Goal: Task Accomplishment & Management: Complete application form

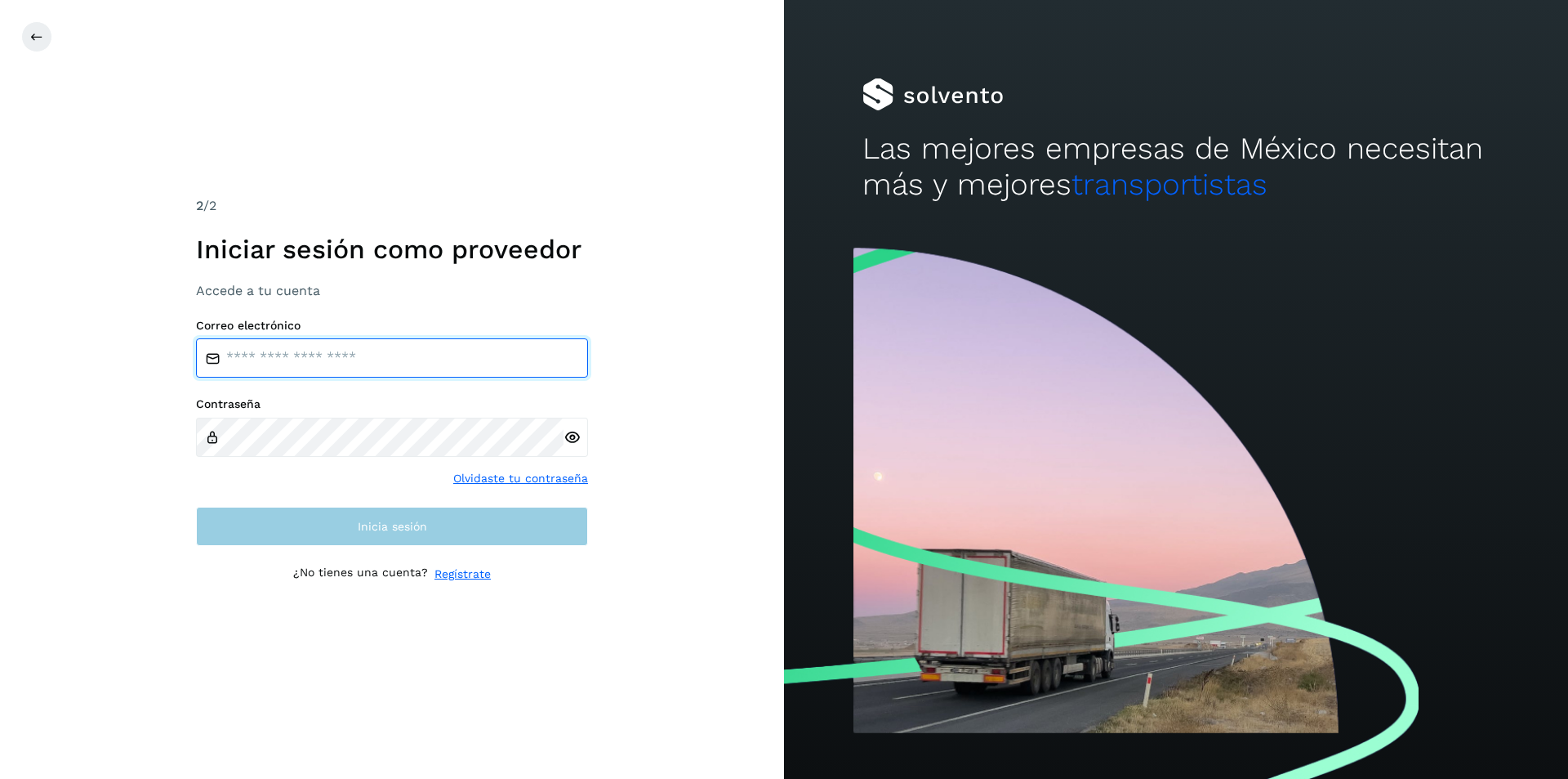
type input "**********"
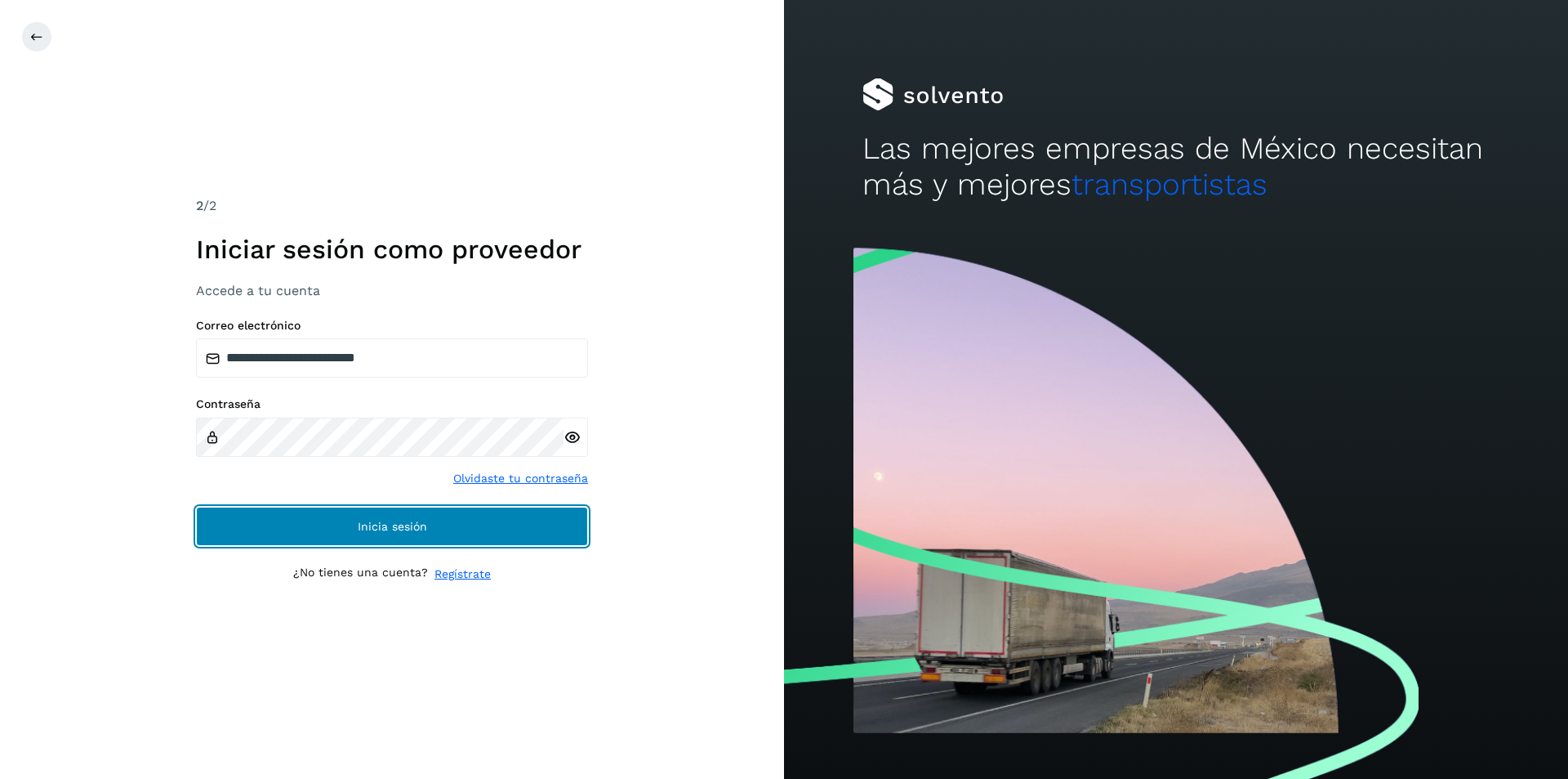
click at [346, 522] on button "Inicia sesión" at bounding box center [391, 525] width 392 height 39
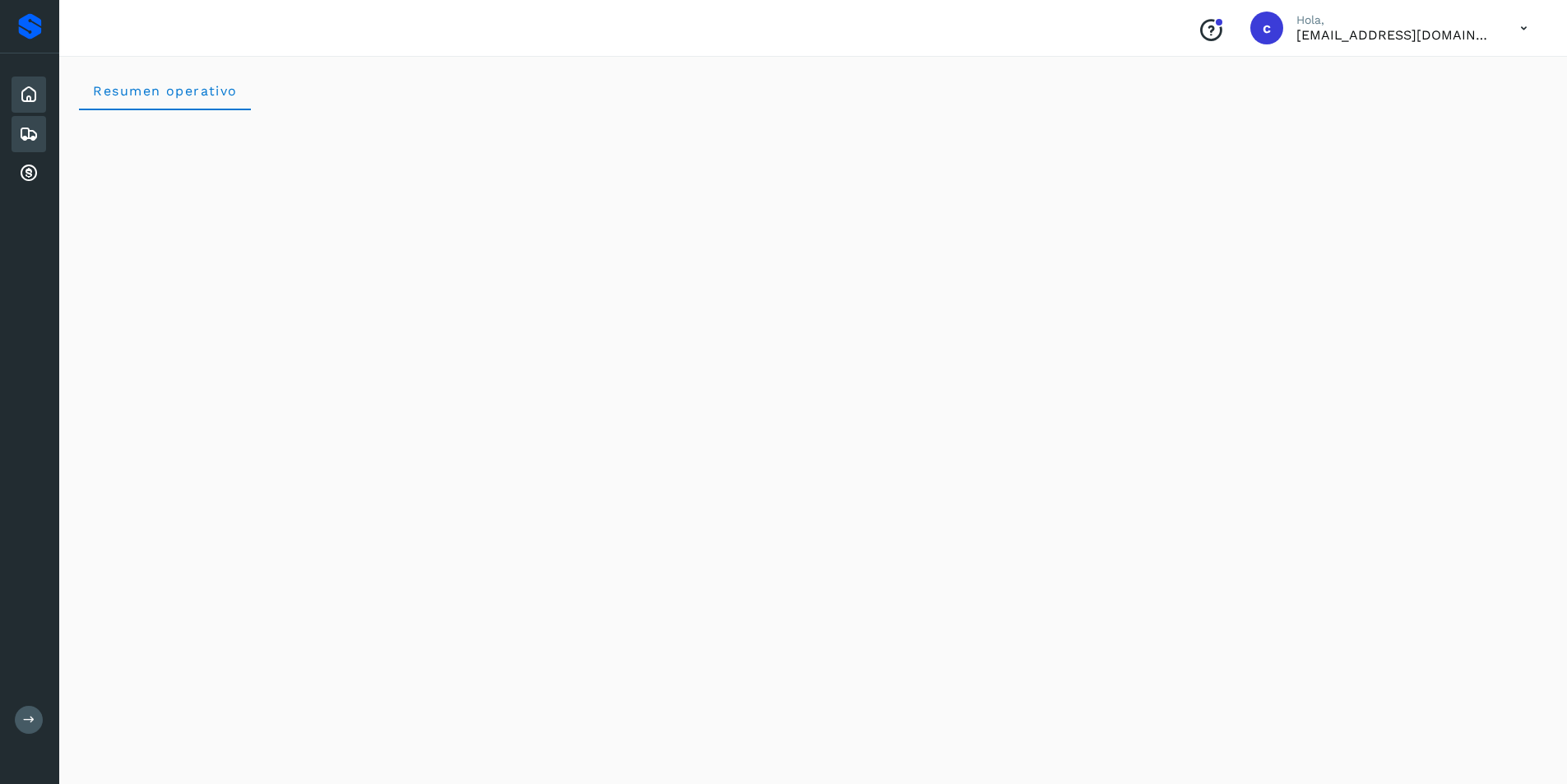
click at [17, 124] on div "Embarques" at bounding box center [29, 134] width 35 height 37
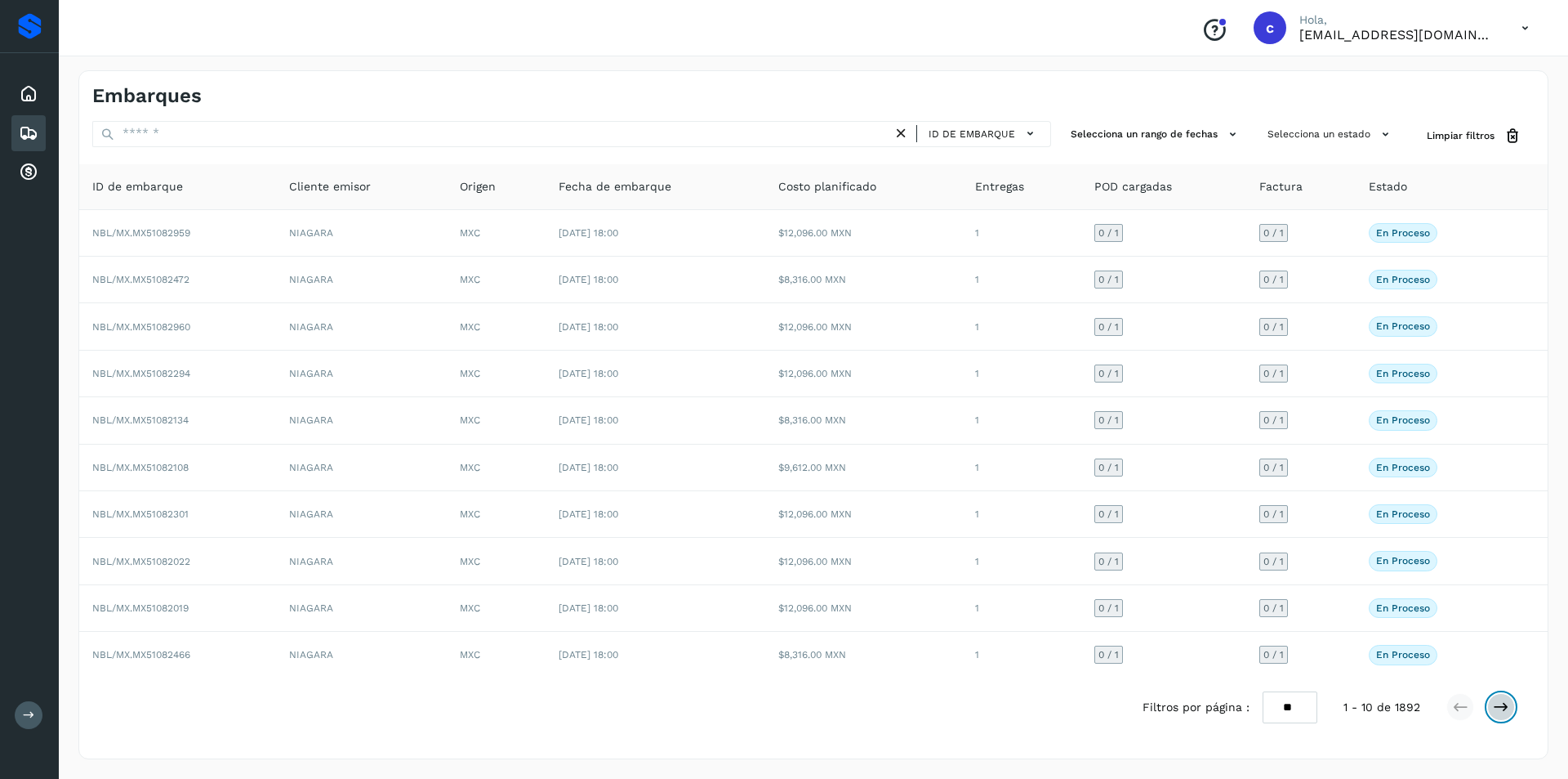
click at [1496, 705] on icon at bounding box center [1501, 707] width 17 height 17
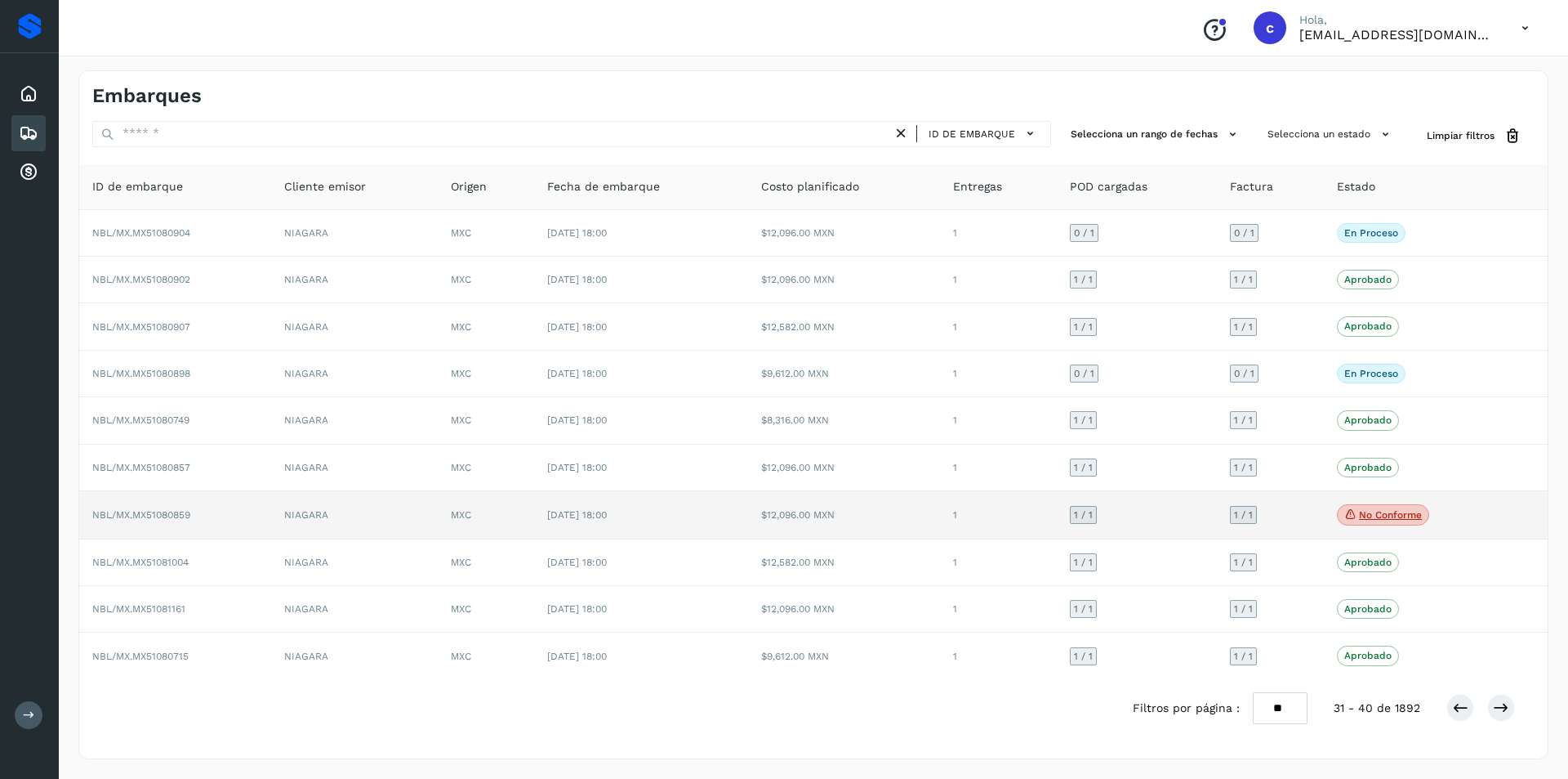
click at [1400, 507] on span "No conforme" at bounding box center [1383, 515] width 92 height 21
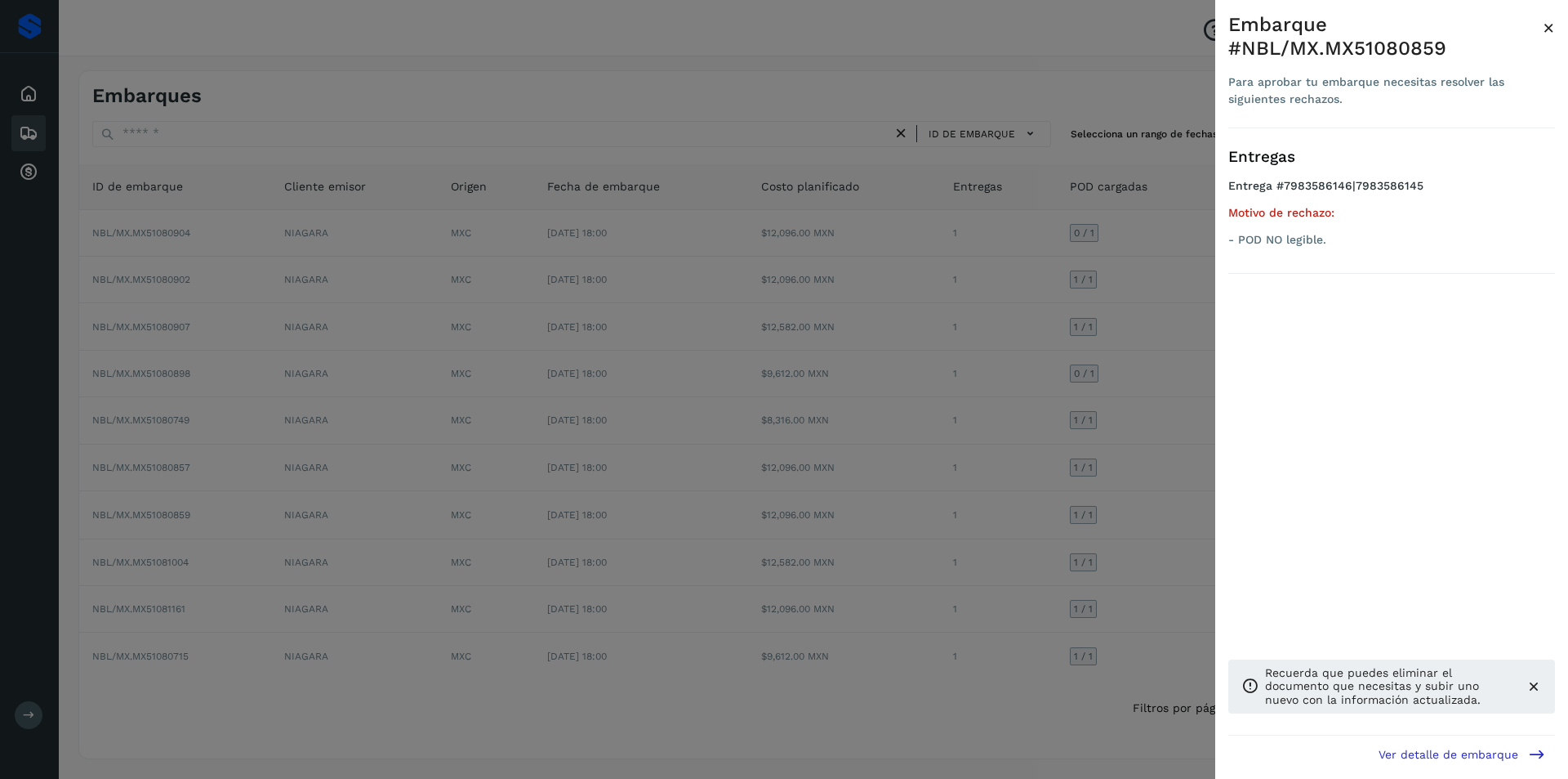
click at [1138, 487] on div at bounding box center [784, 389] width 1568 height 779
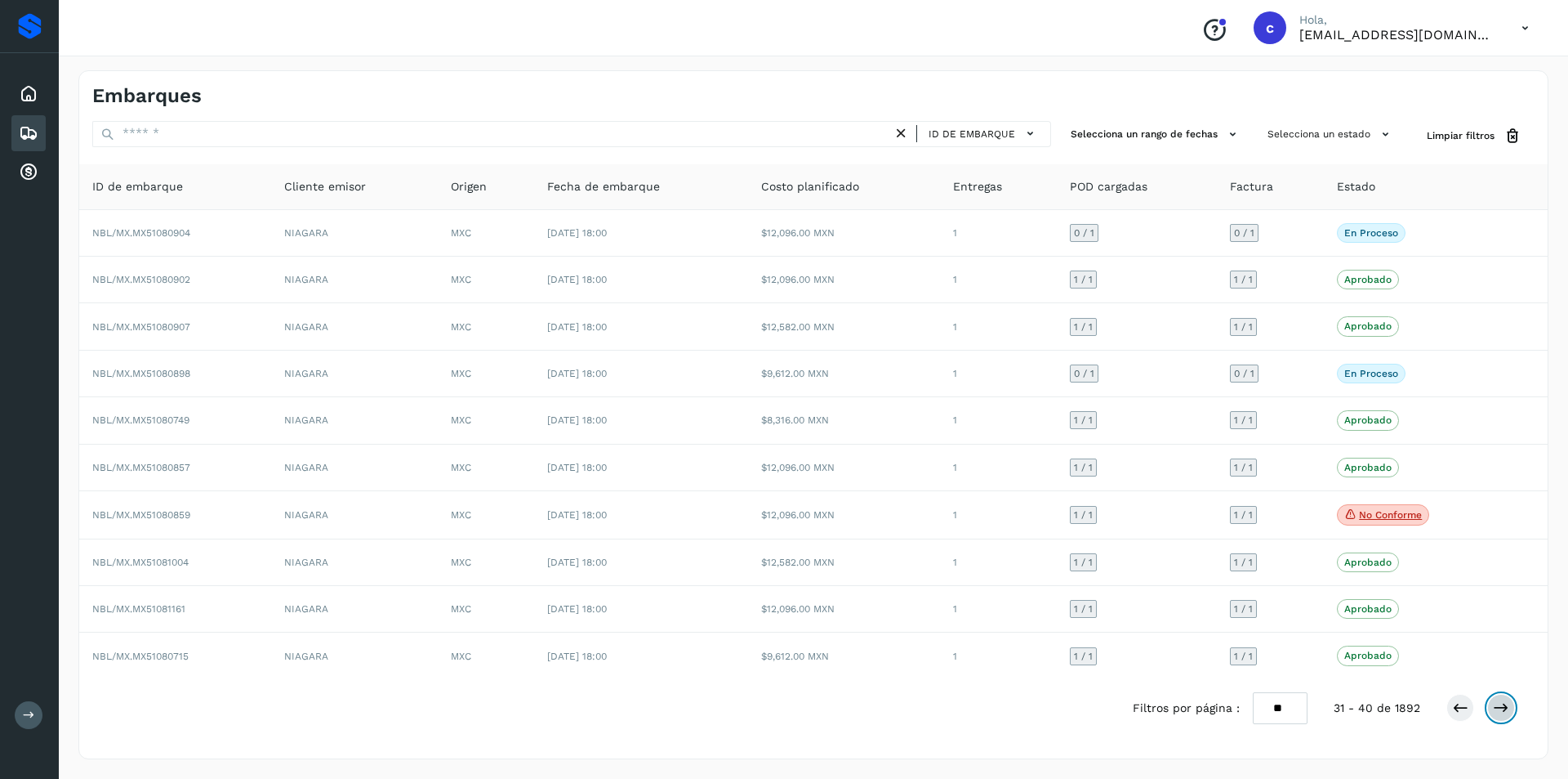
click at [1494, 710] on icon at bounding box center [1501, 708] width 17 height 17
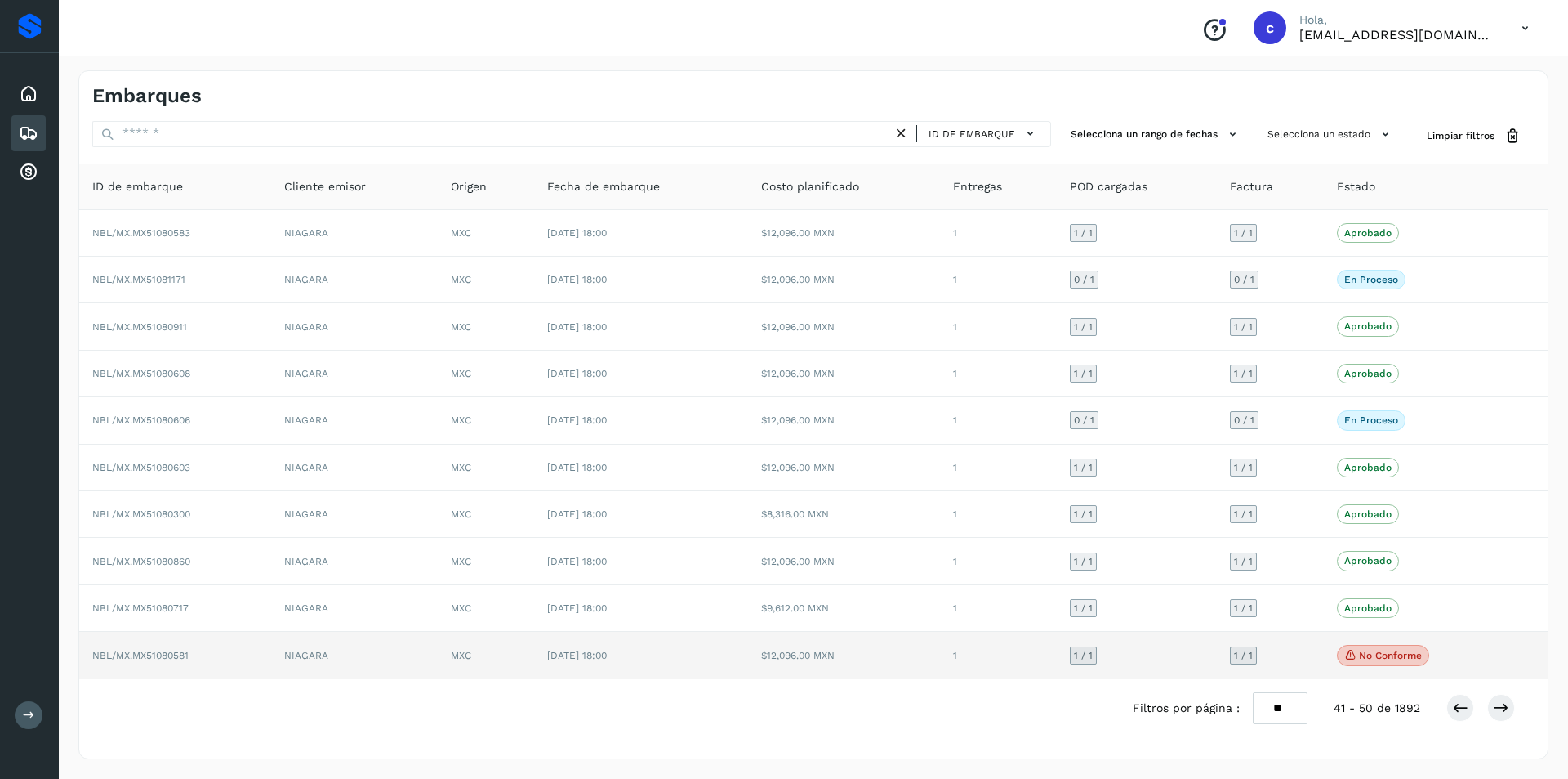
click at [1399, 657] on p "No conforme" at bounding box center [1390, 655] width 63 height 12
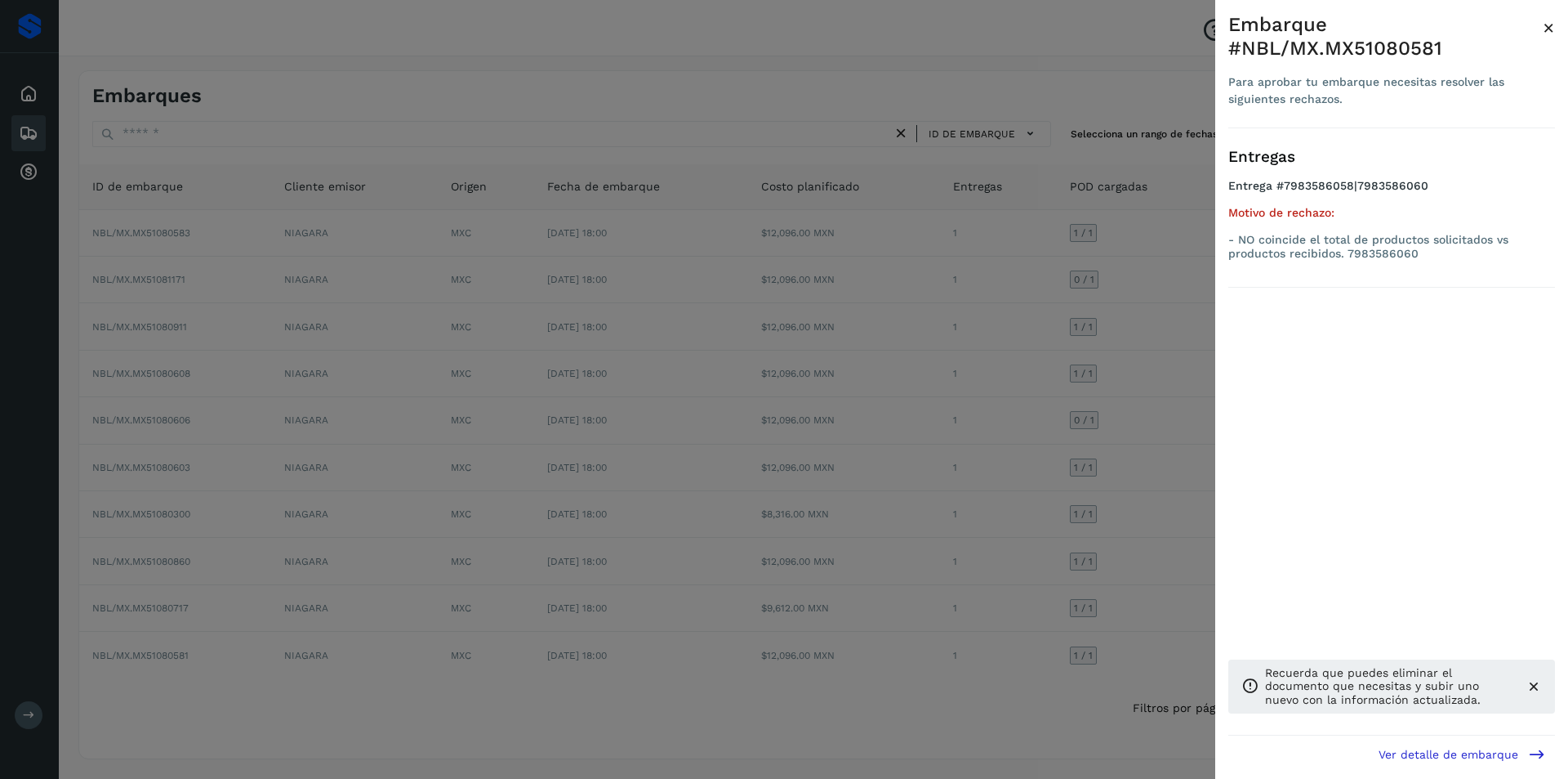
click at [930, 584] on div at bounding box center [784, 389] width 1568 height 779
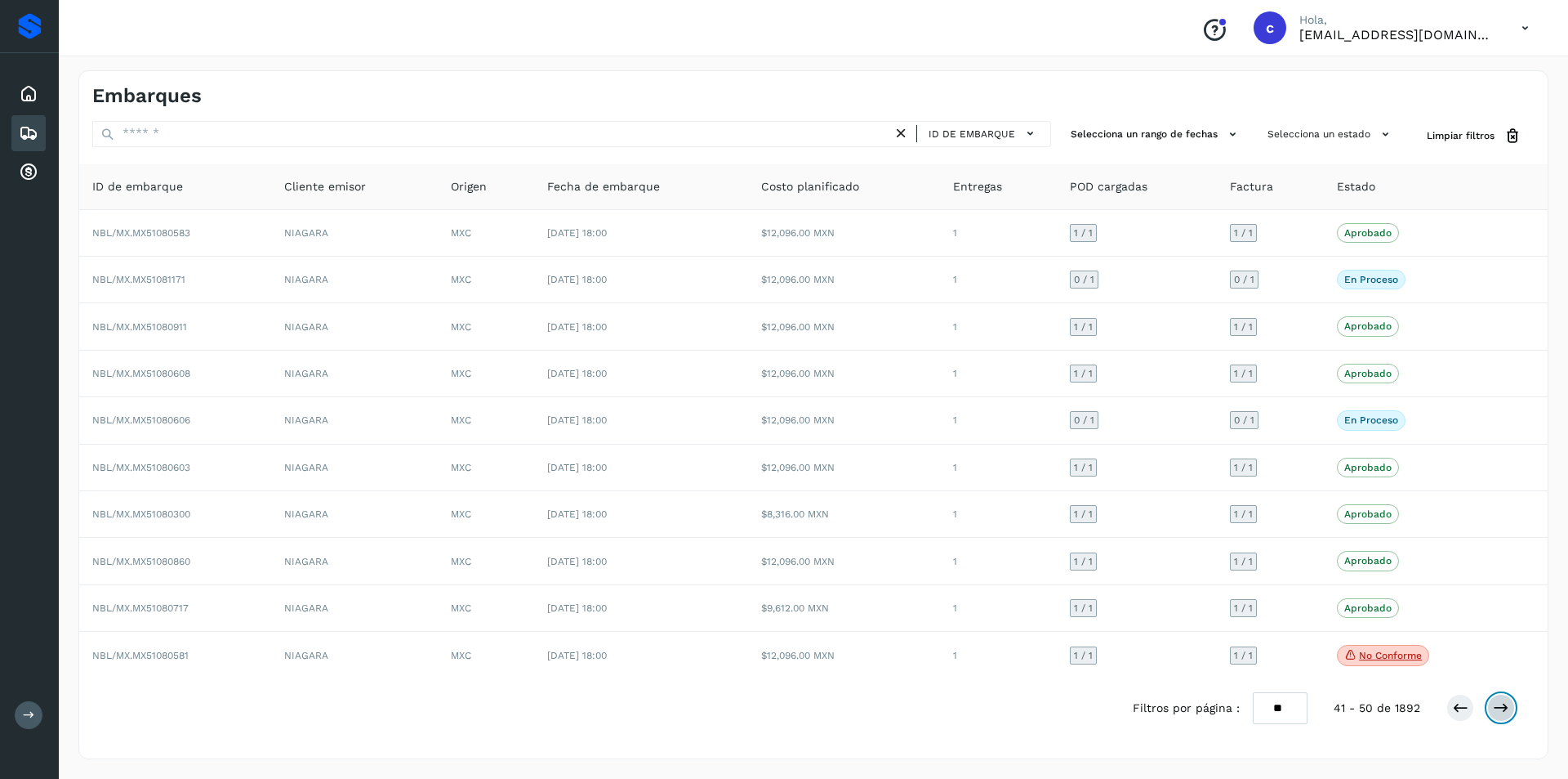
click at [1509, 705] on icon at bounding box center [1501, 708] width 17 height 17
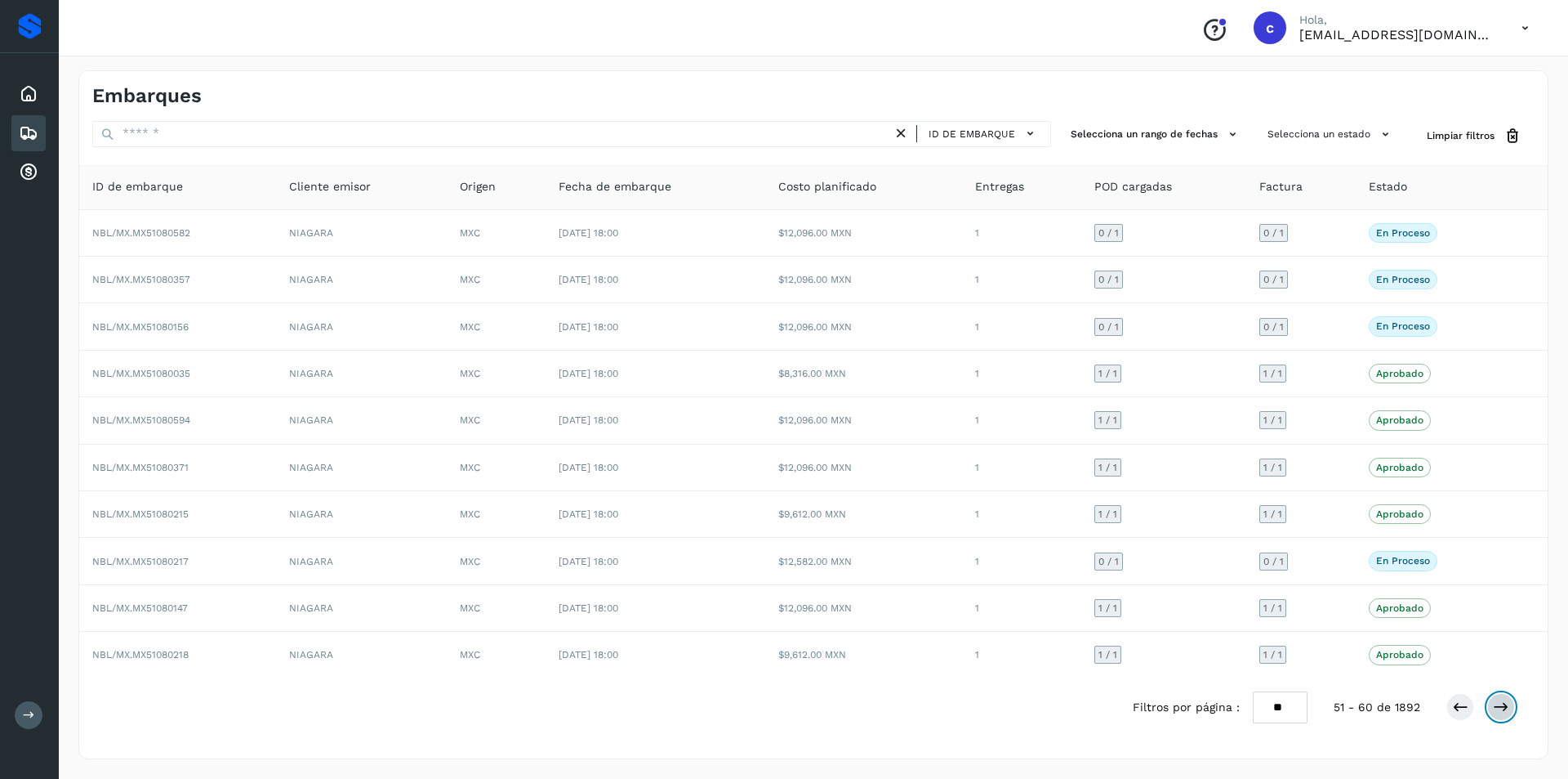
click at [1506, 716] on button at bounding box center [1501, 707] width 28 height 28
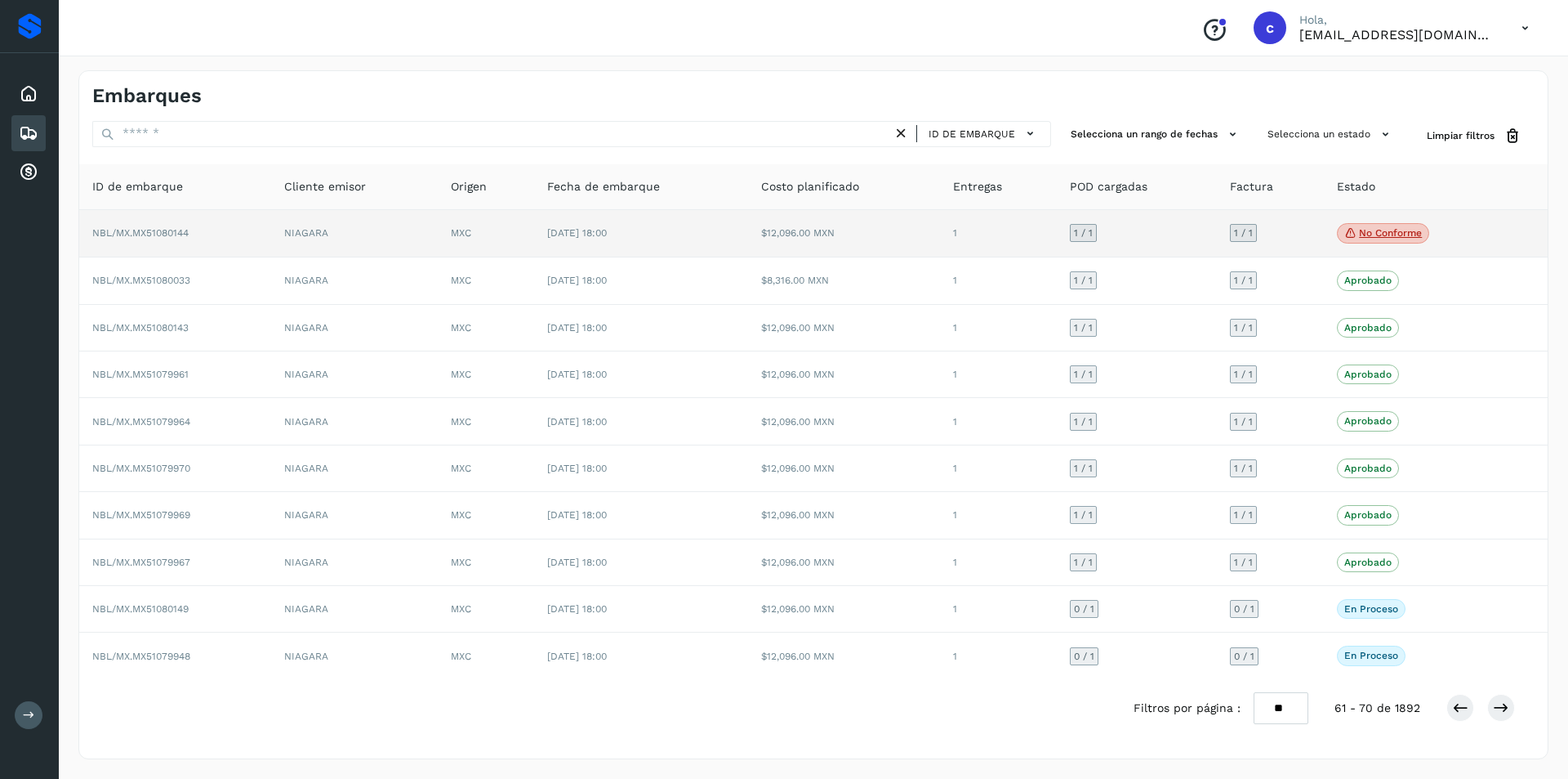
click at [1386, 226] on span "No conforme" at bounding box center [1383, 234] width 92 height 21
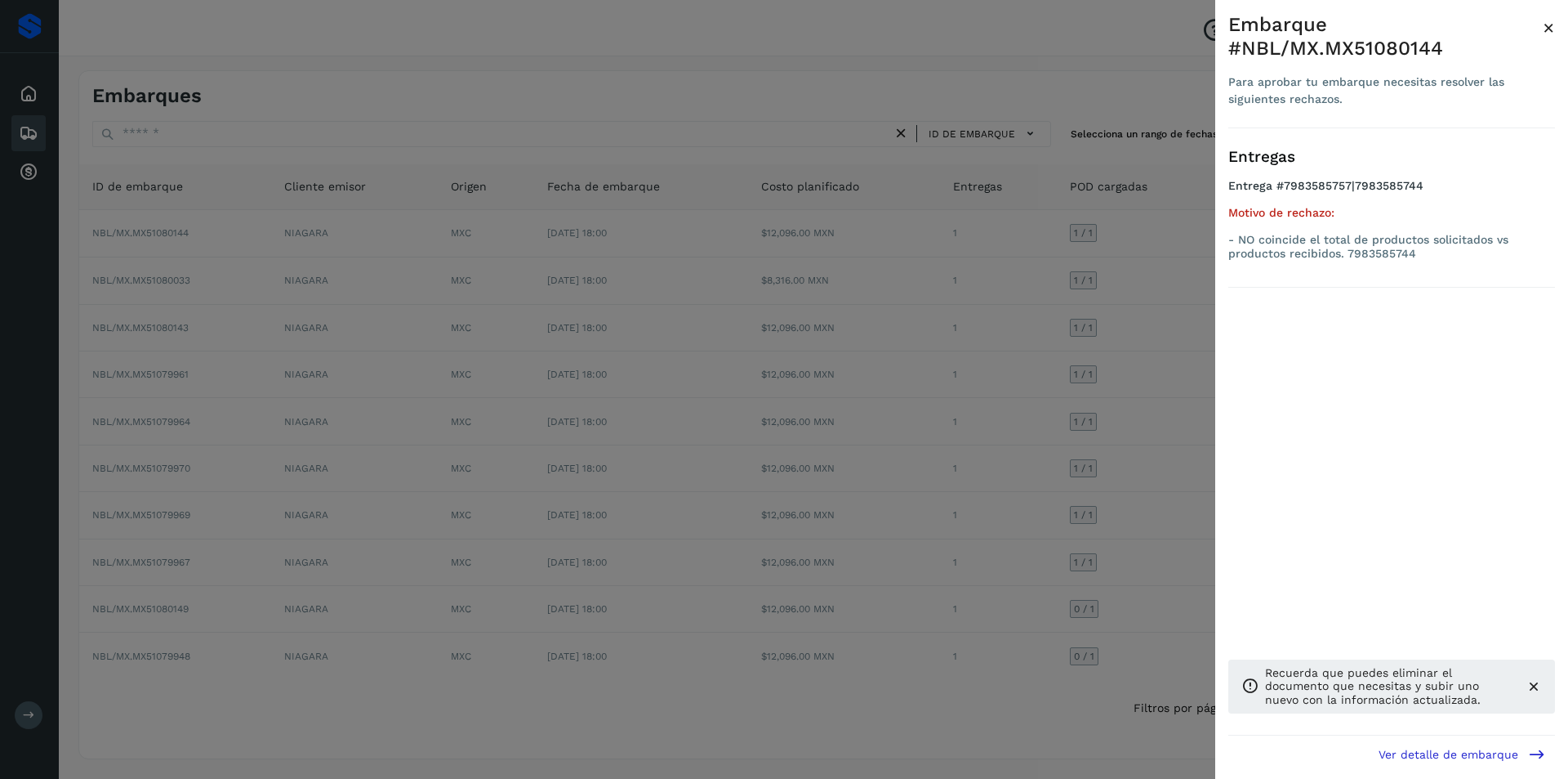
click at [1109, 316] on div at bounding box center [784, 389] width 1568 height 779
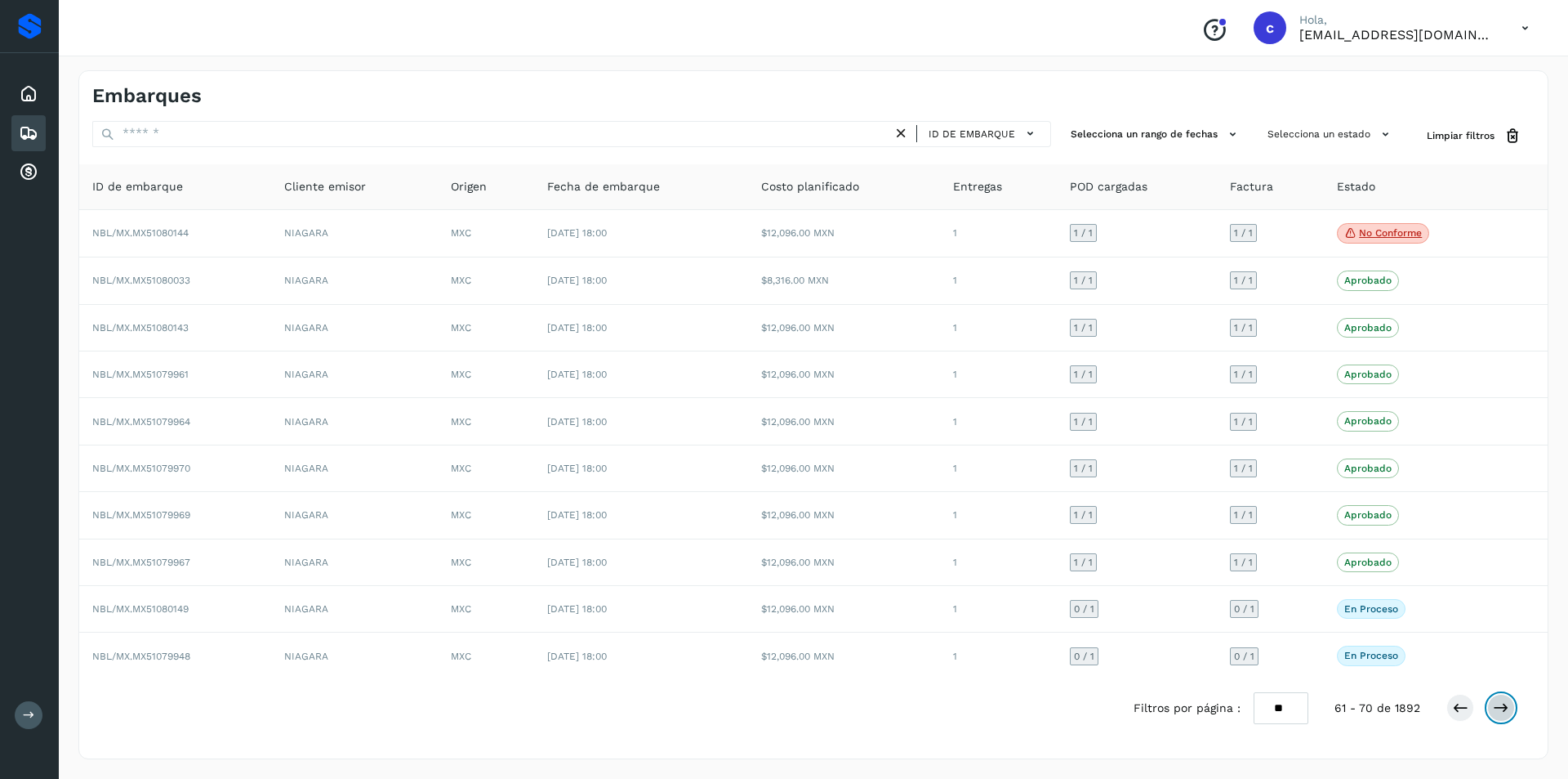
click at [1492, 711] on button at bounding box center [1501, 708] width 28 height 28
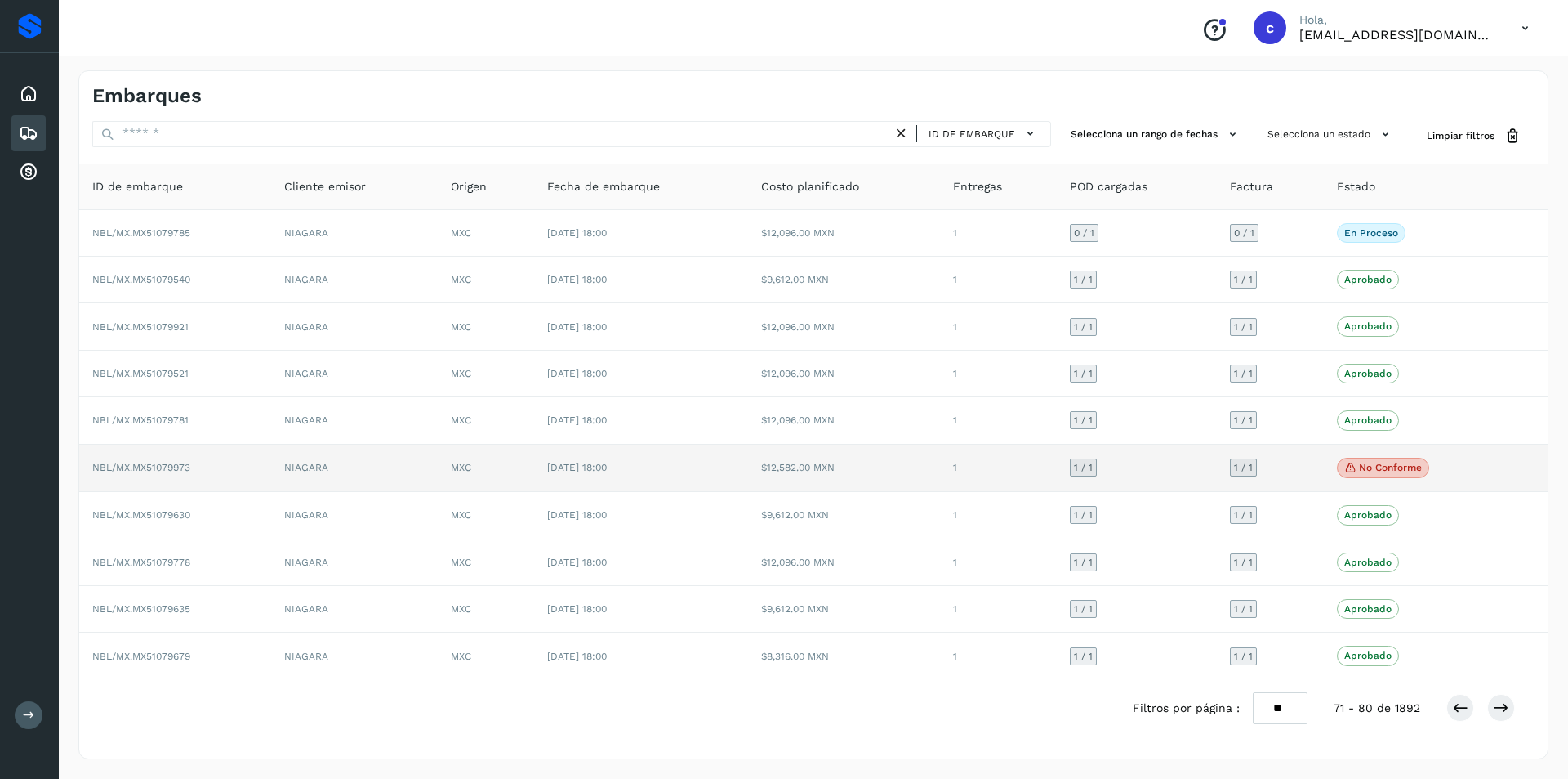
click at [1376, 473] on p "No conforme" at bounding box center [1390, 468] width 63 height 12
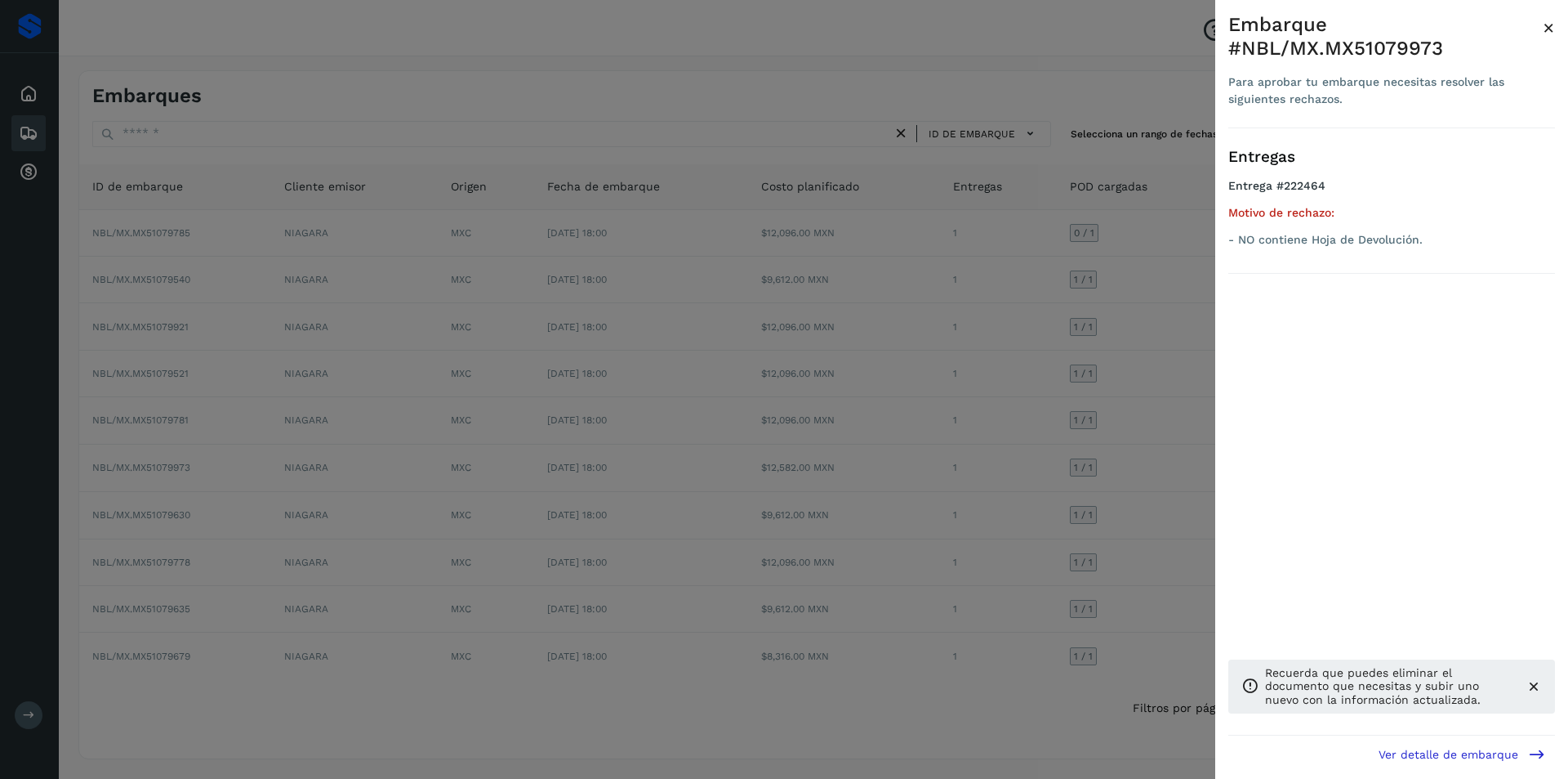
click at [1120, 506] on div at bounding box center [784, 389] width 1568 height 779
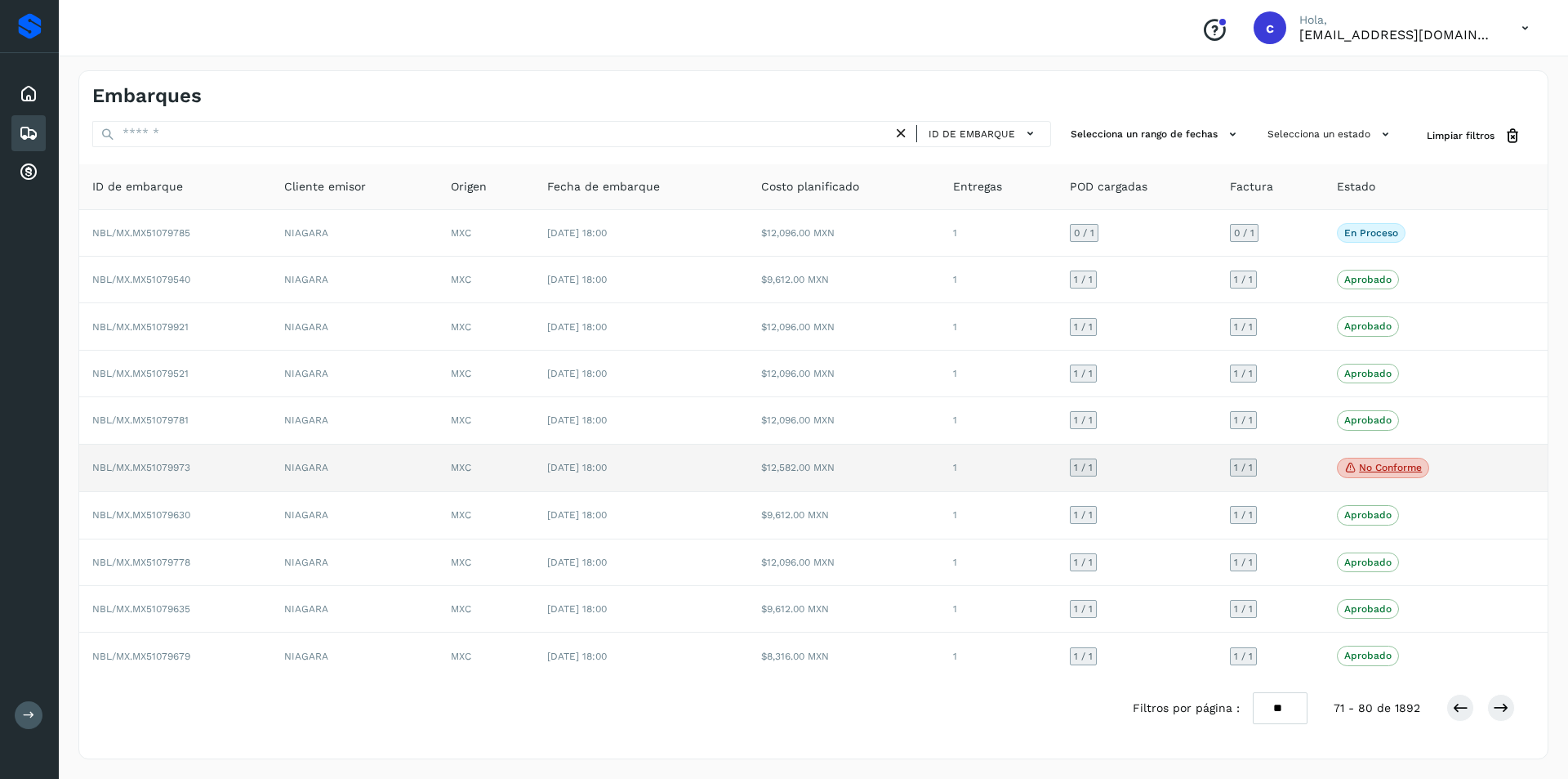
click at [741, 458] on td "[DATE] 18:00" at bounding box center [642, 468] width 215 height 48
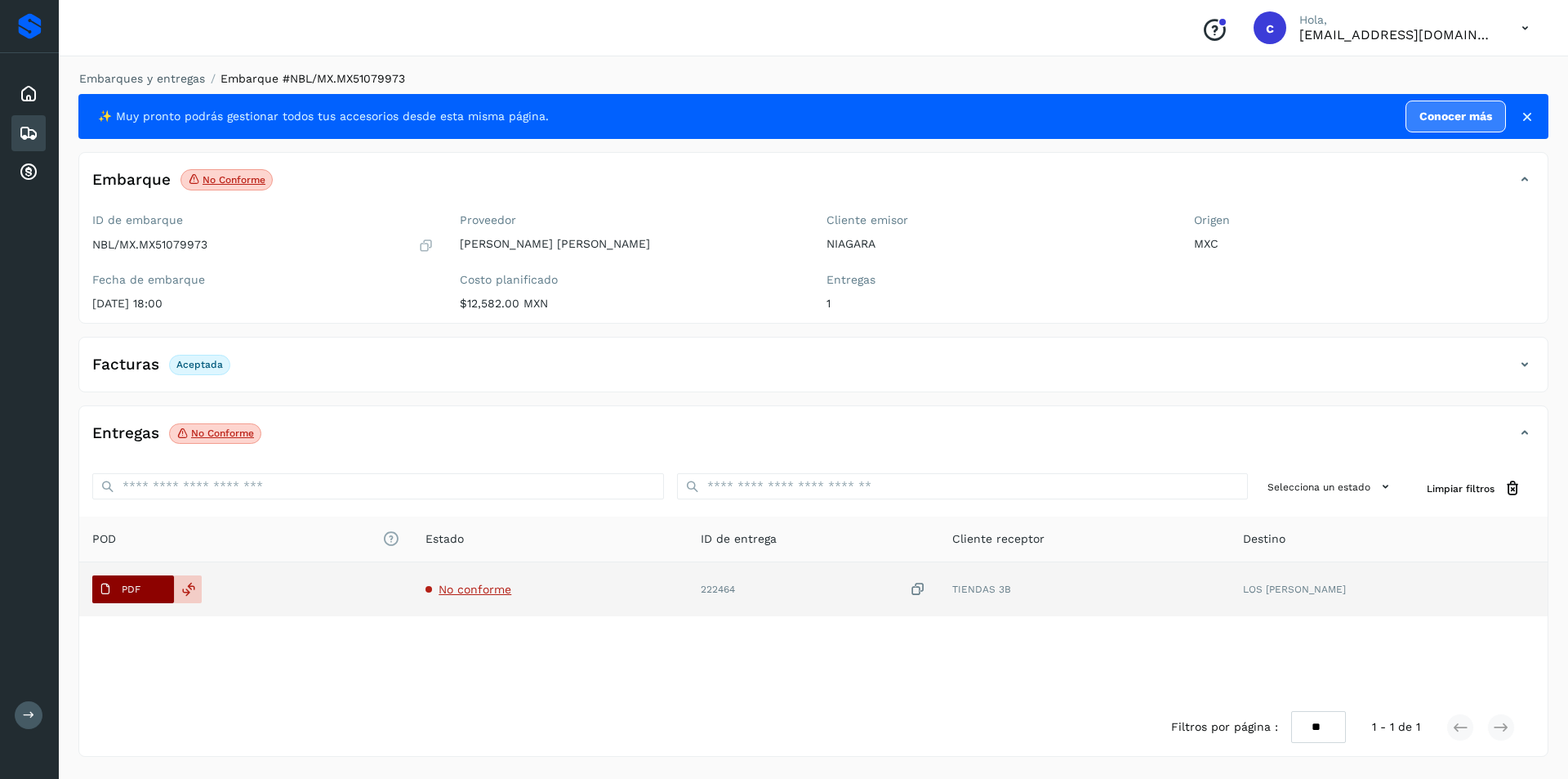
click at [110, 587] on icon at bounding box center [106, 589] width 13 height 13
click at [141, 585] on span "PDF" at bounding box center [120, 589] width 54 height 26
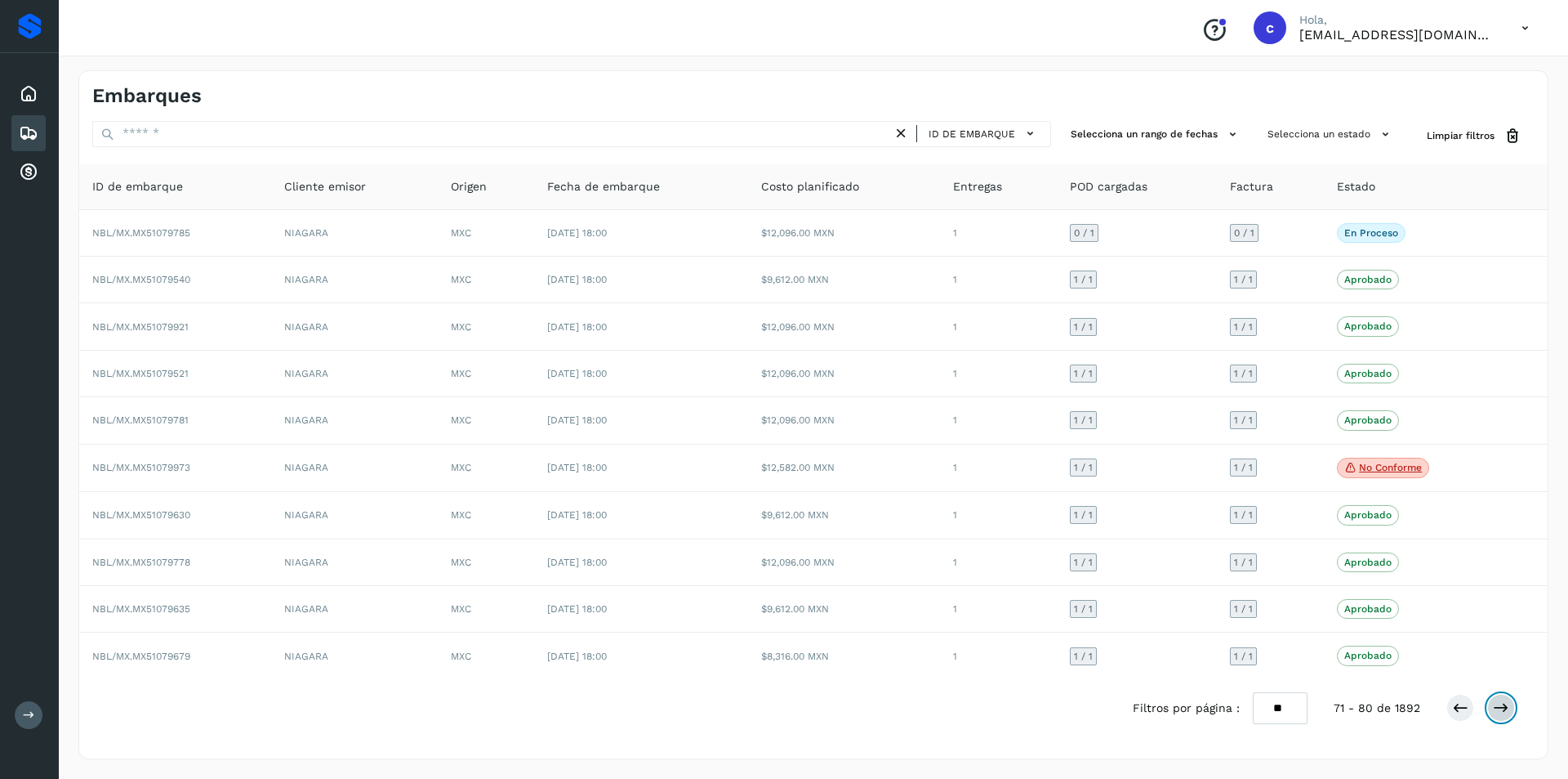
click at [1500, 708] on icon at bounding box center [1501, 708] width 17 height 17
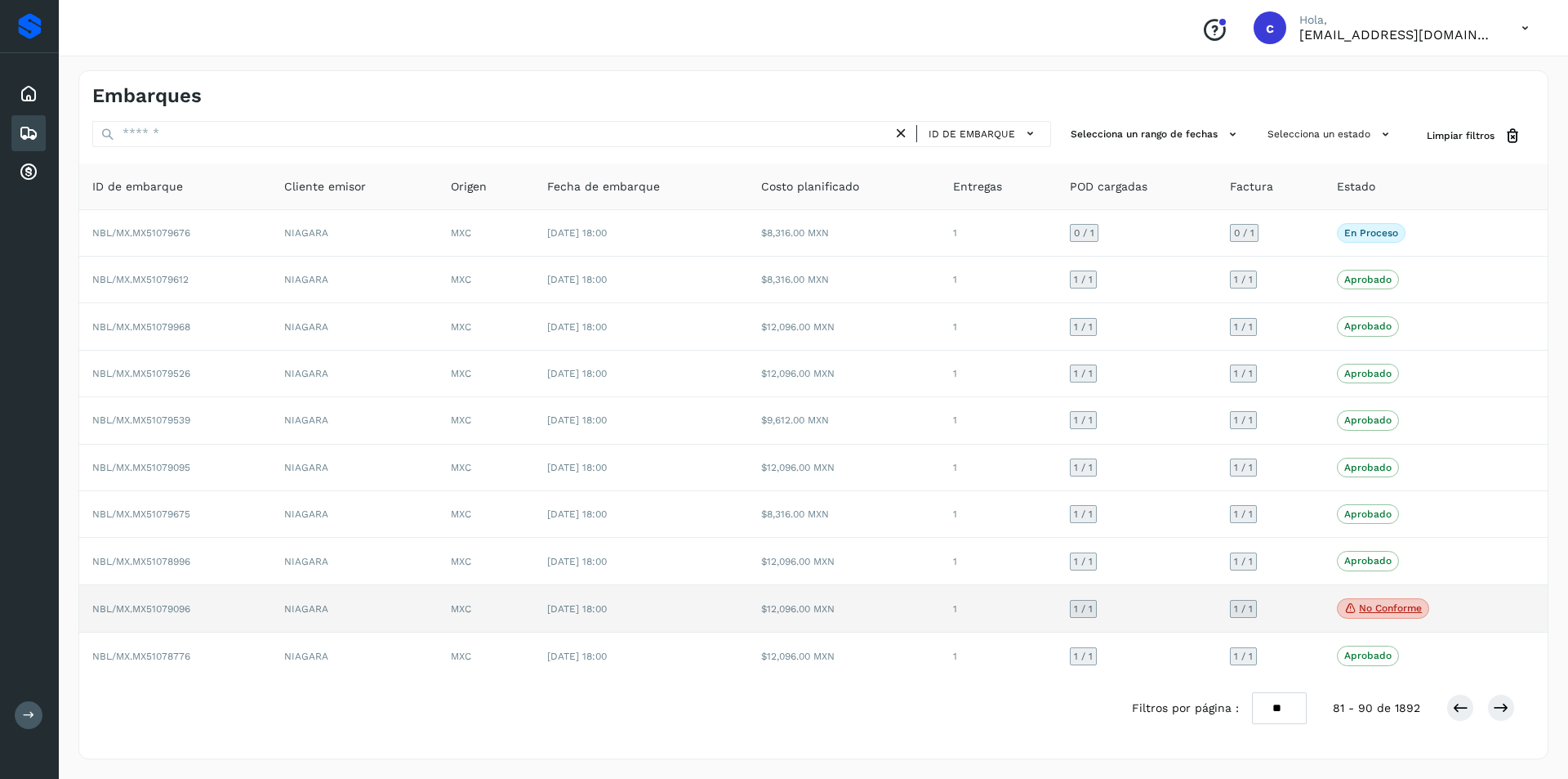
click at [1397, 606] on p "No conforme" at bounding box center [1390, 608] width 63 height 12
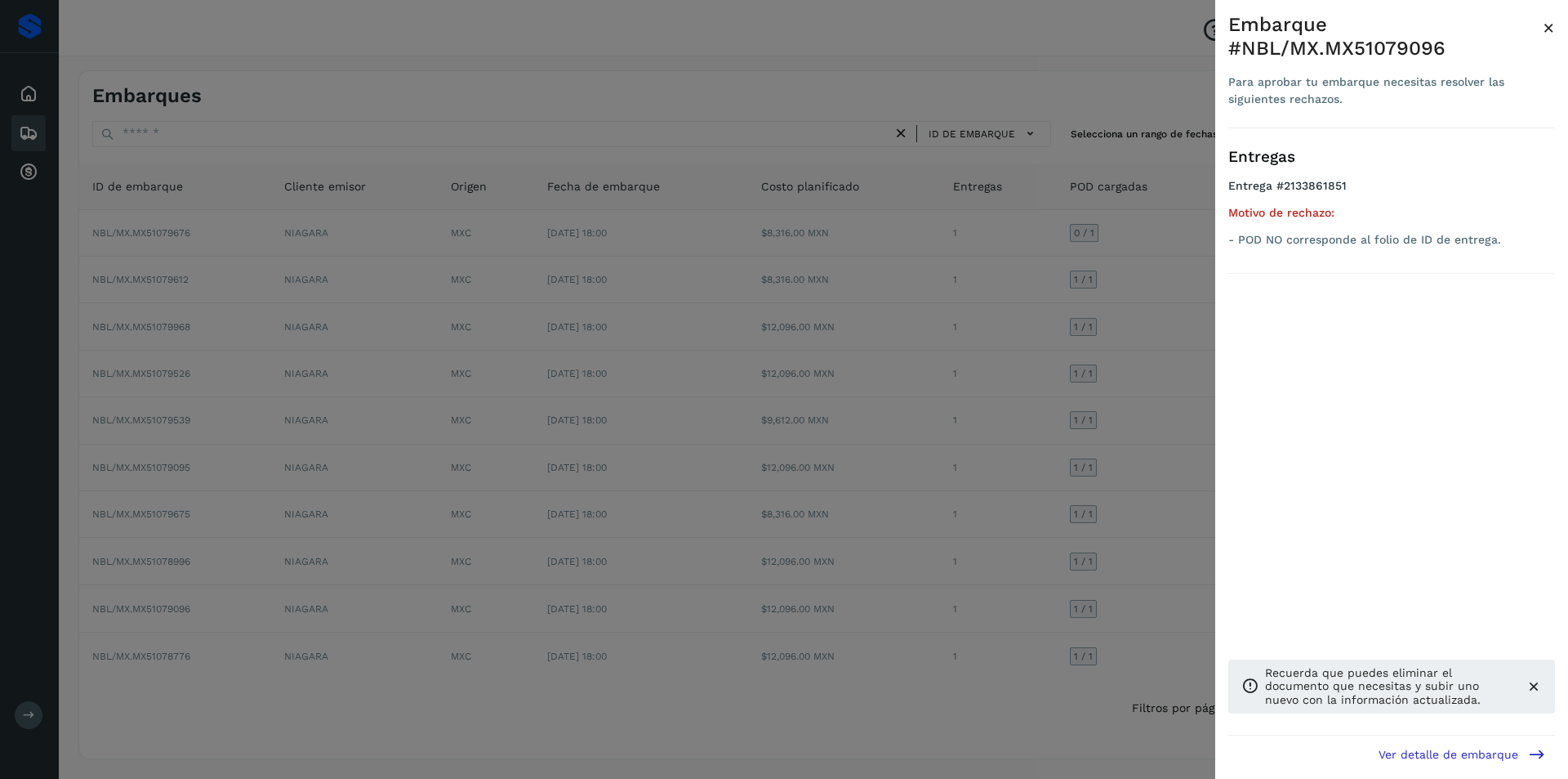
click at [1012, 587] on div at bounding box center [784, 389] width 1568 height 779
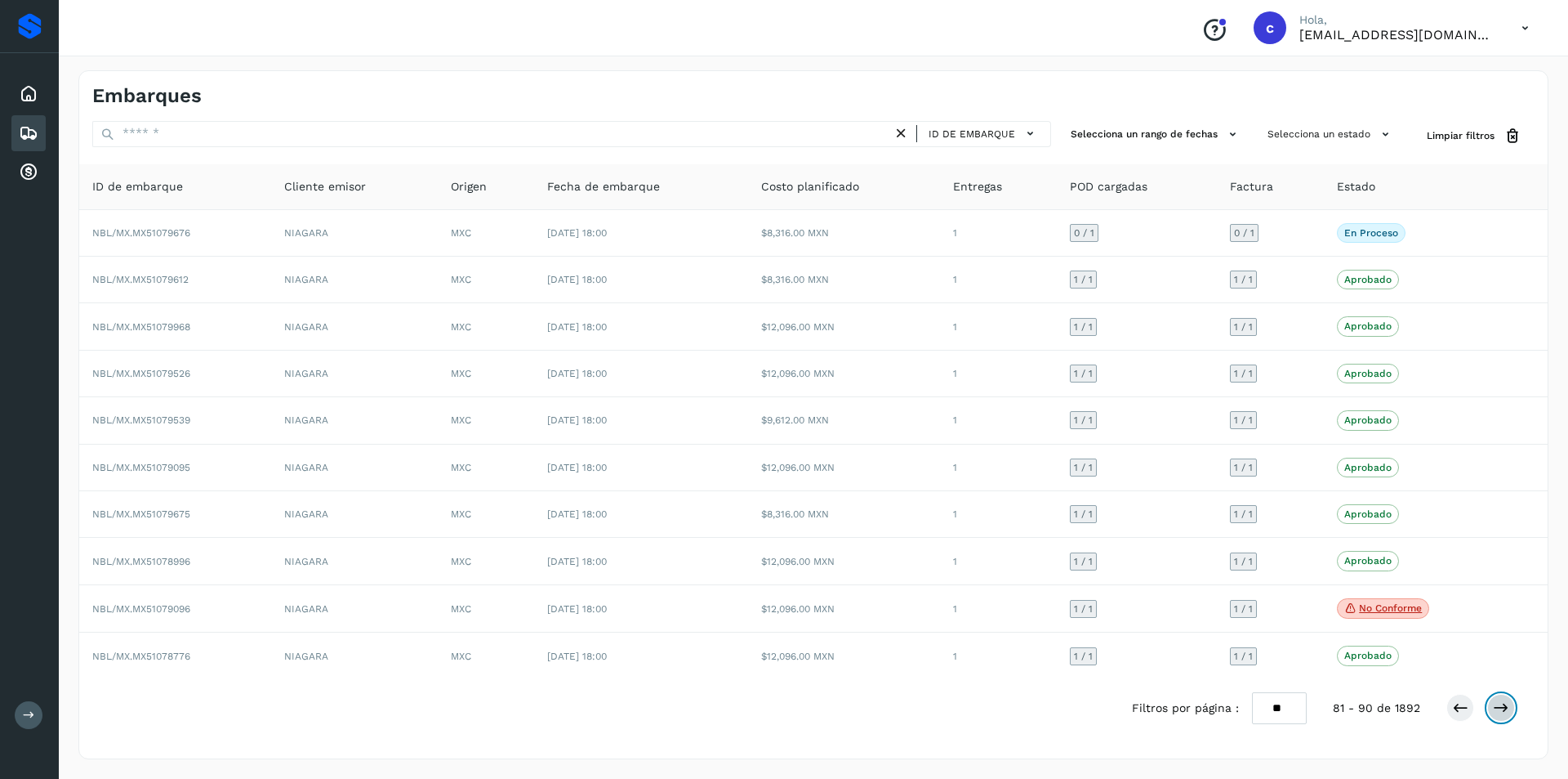
click at [1499, 710] on icon at bounding box center [1501, 708] width 17 height 17
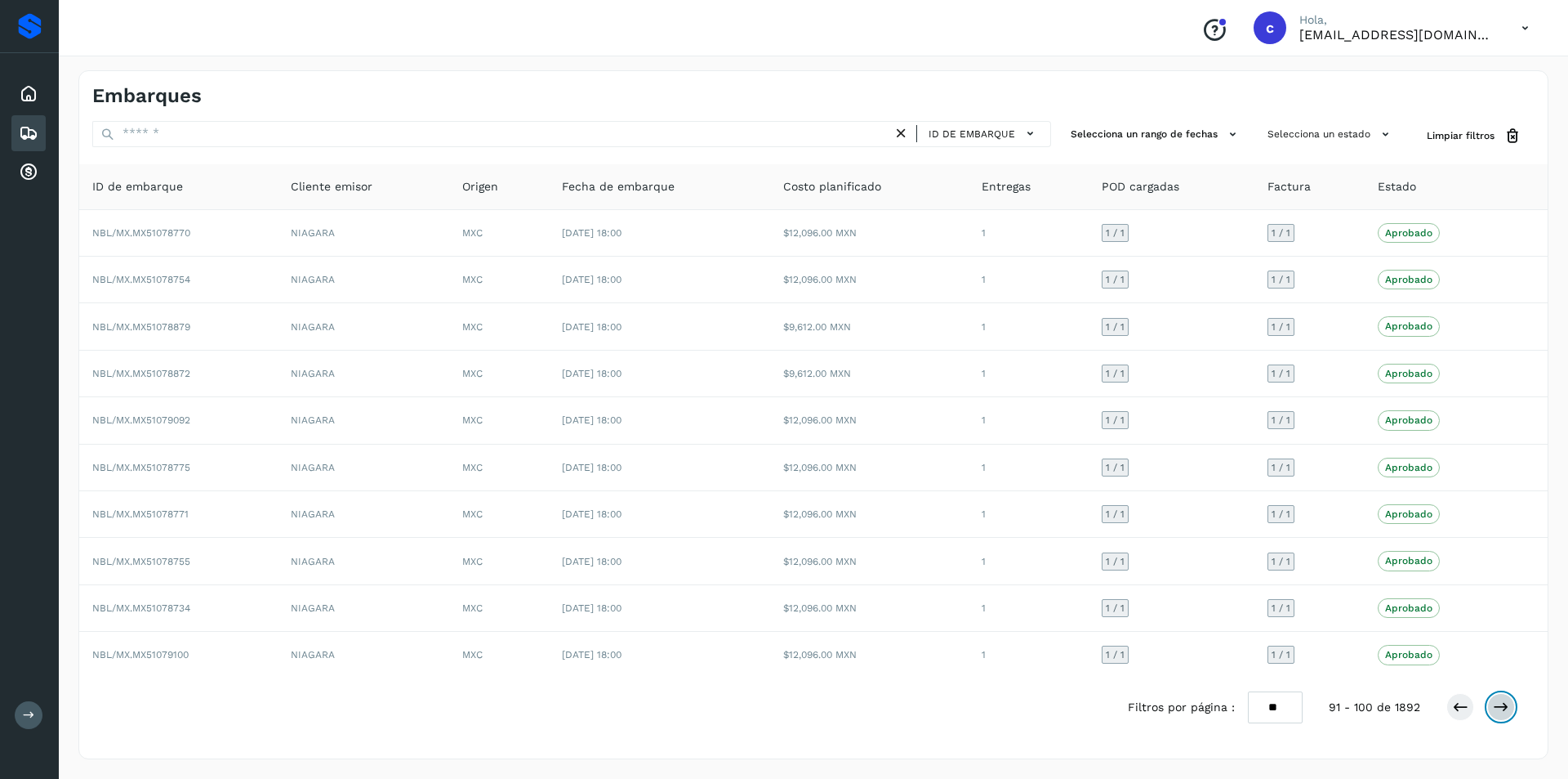
click at [1499, 710] on icon at bounding box center [1501, 707] width 17 height 17
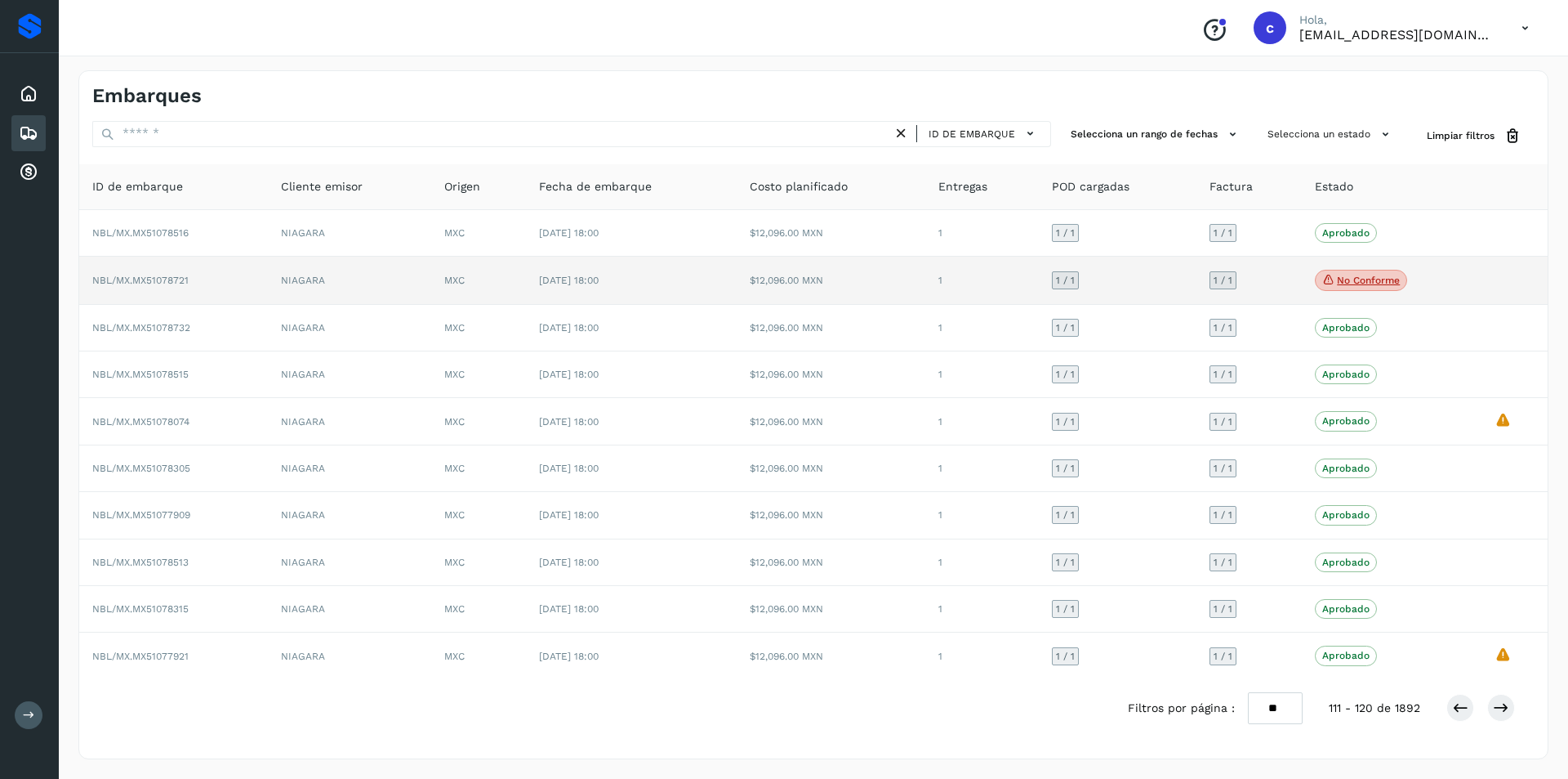
click at [1347, 284] on p "No conforme" at bounding box center [1368, 280] width 63 height 12
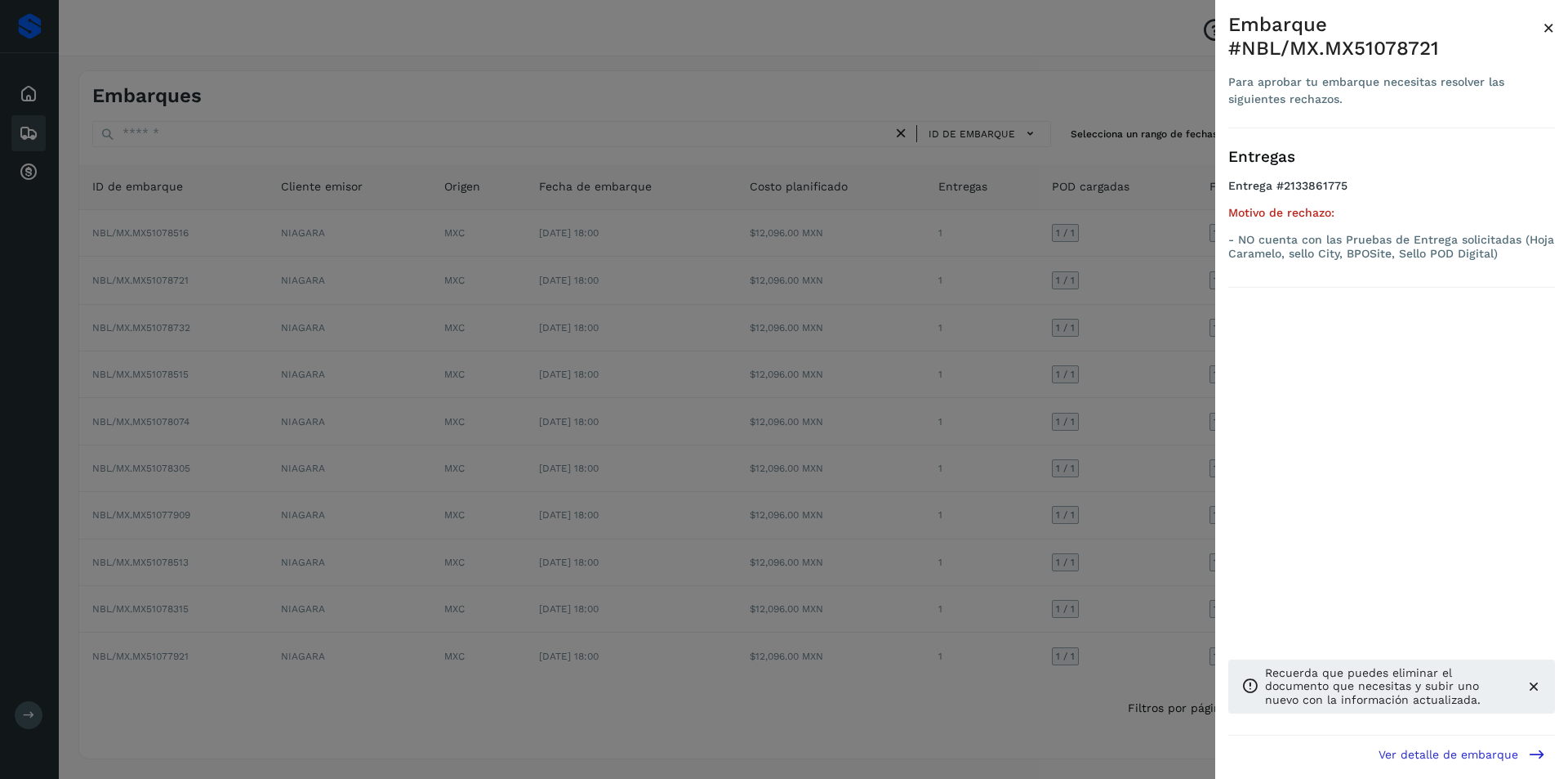
click at [1123, 366] on div at bounding box center [784, 389] width 1568 height 779
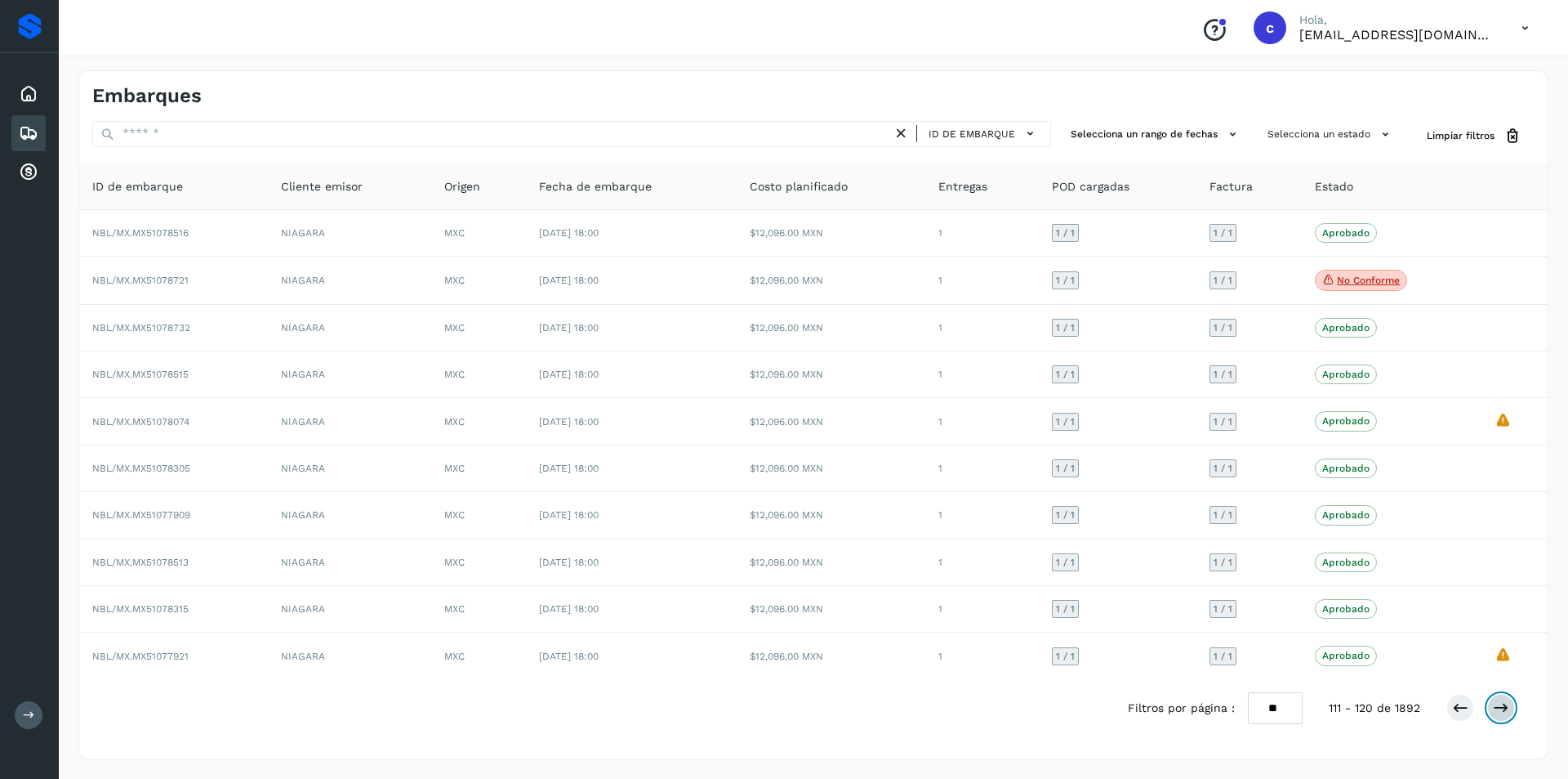
click at [1501, 704] on icon at bounding box center [1501, 708] width 17 height 17
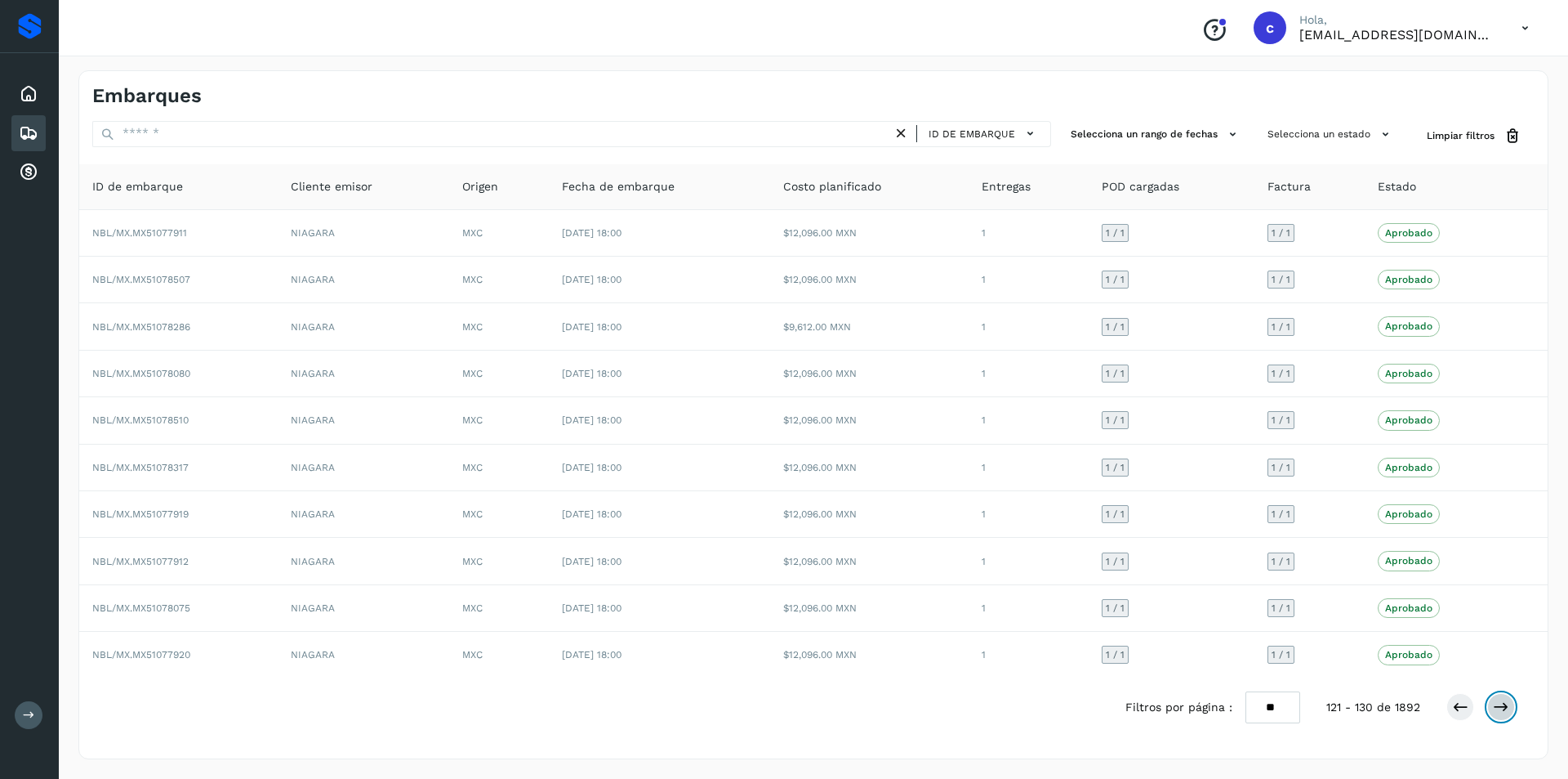
click at [1501, 704] on icon at bounding box center [1501, 707] width 17 height 17
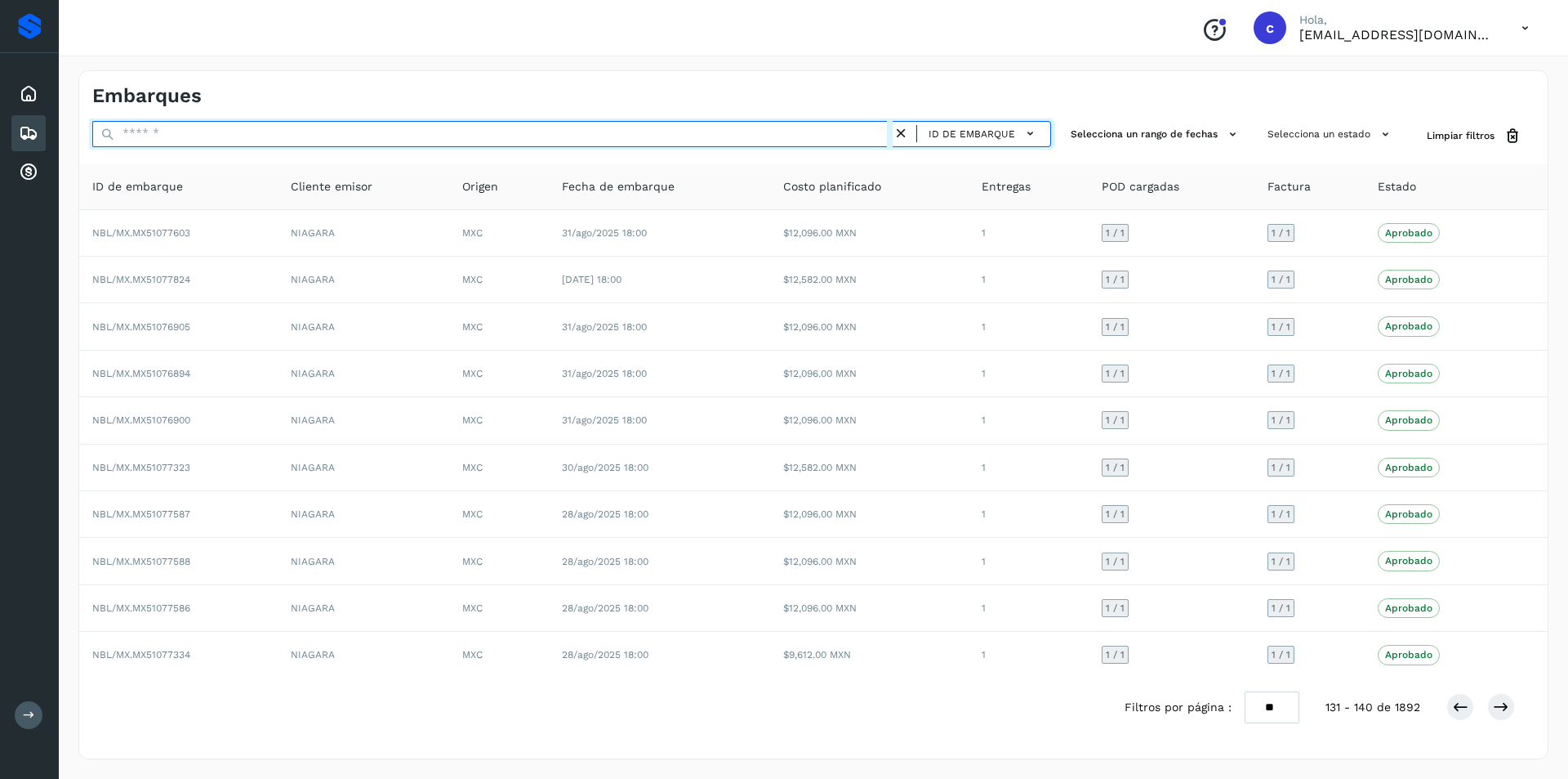
click at [704, 140] on input "text" at bounding box center [492, 134] width 800 height 26
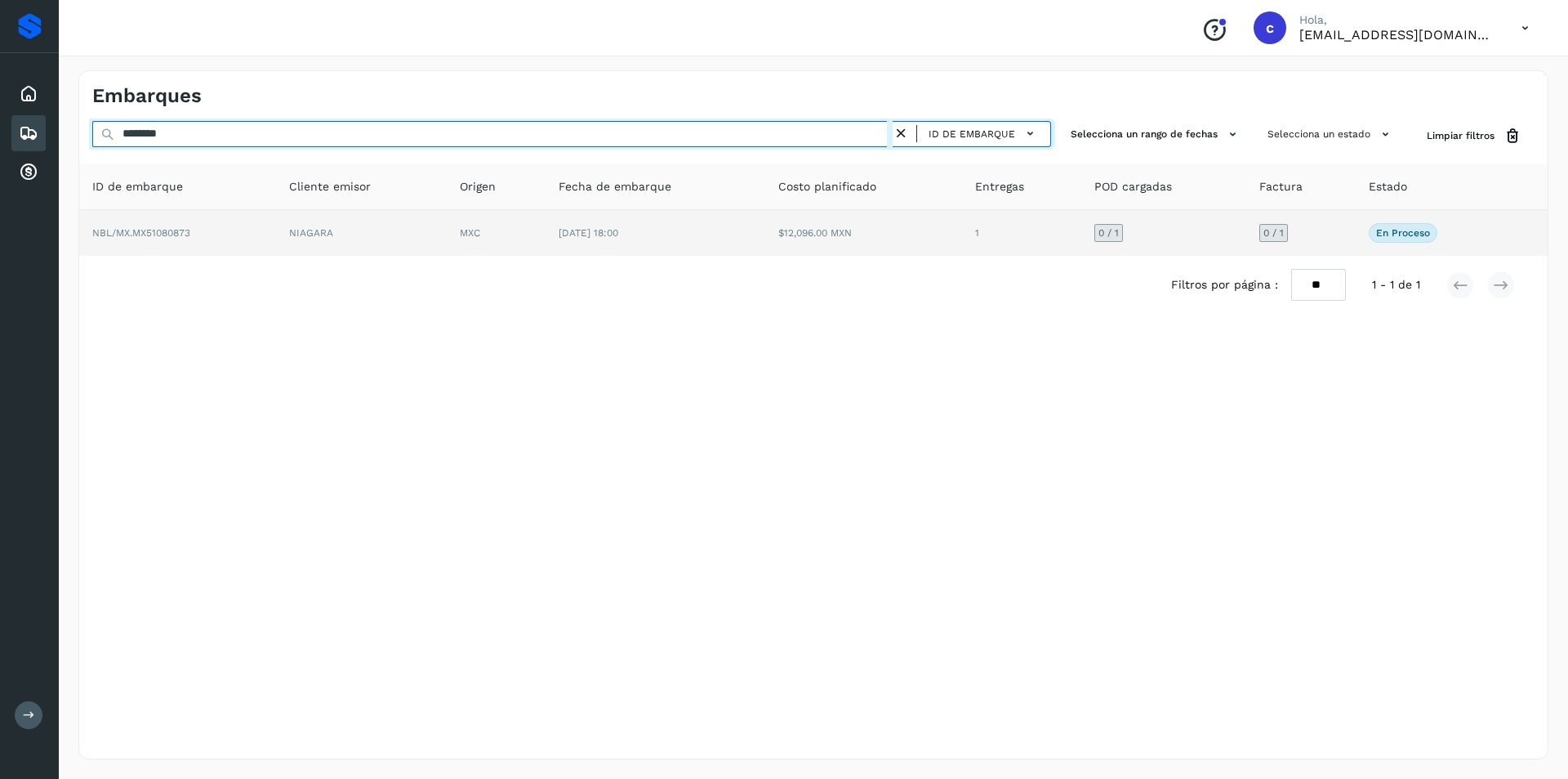
type input "********"
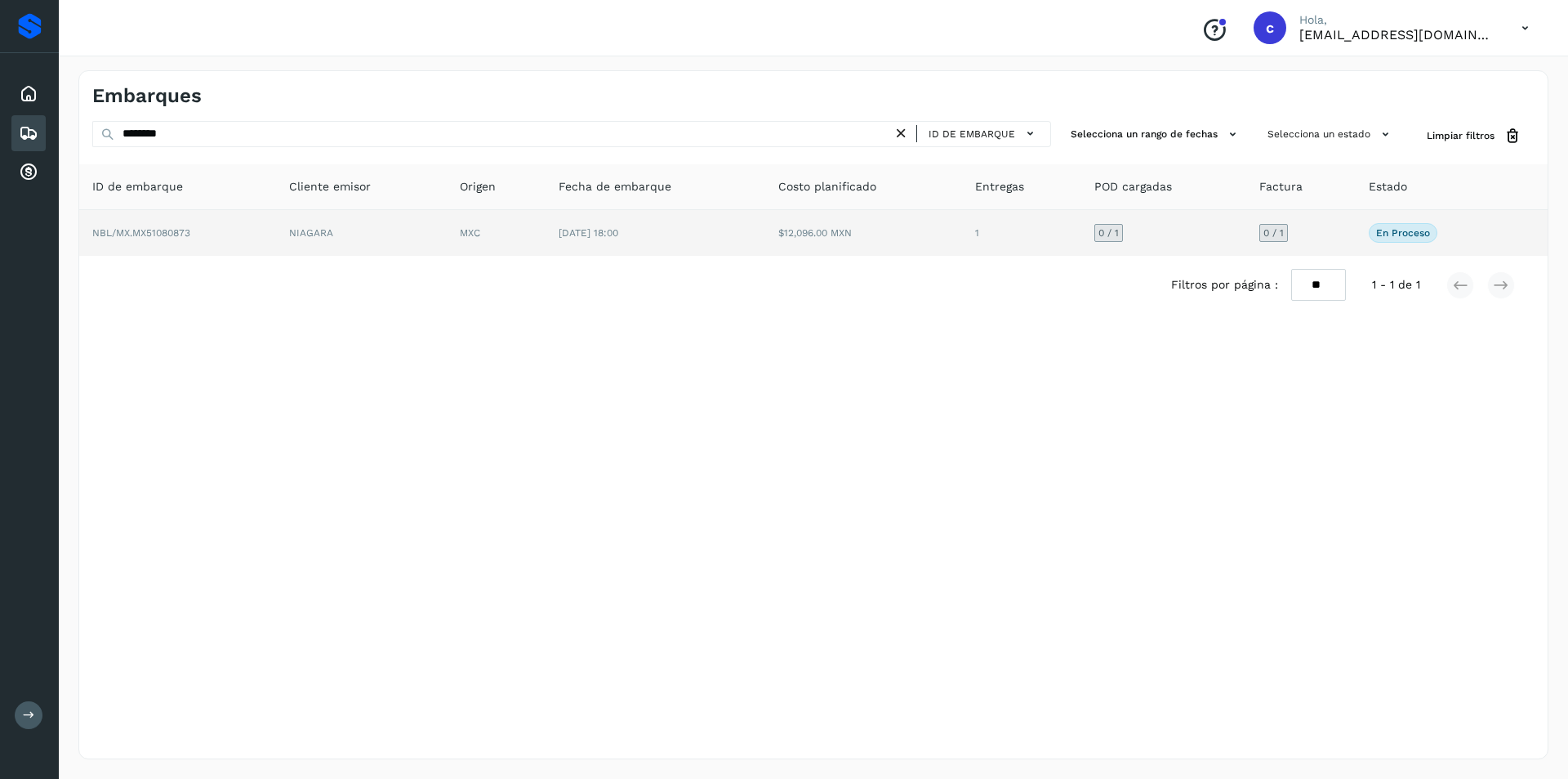
click at [715, 216] on td "[DATE] 18:00" at bounding box center [656, 232] width 220 height 45
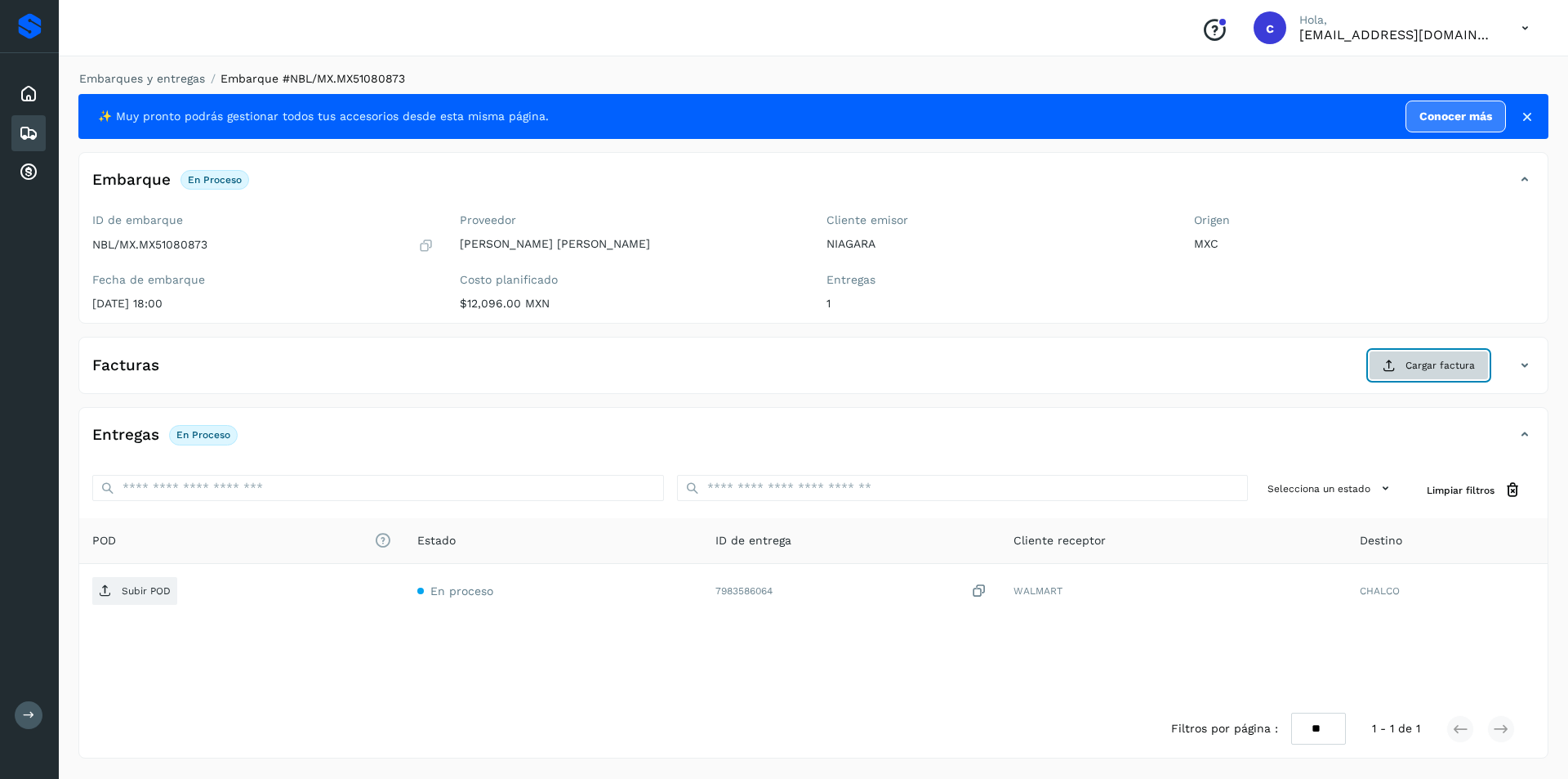
click at [1475, 360] on button "Cargar factura" at bounding box center [1428, 365] width 120 height 30
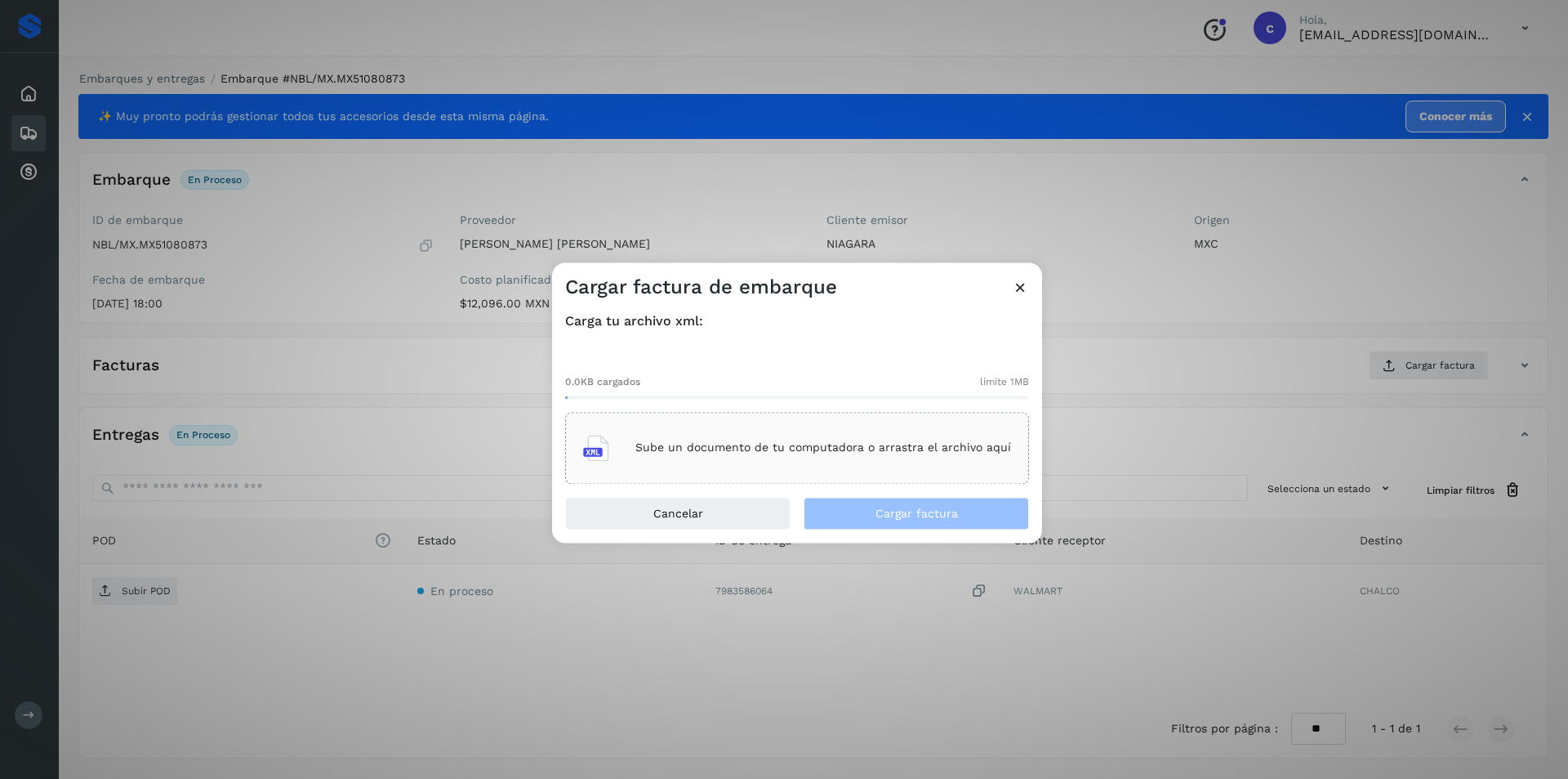
click at [934, 469] on div "Sube un documento de tu computadora o arrastra el archivo aquí" at bounding box center [797, 447] width 428 height 44
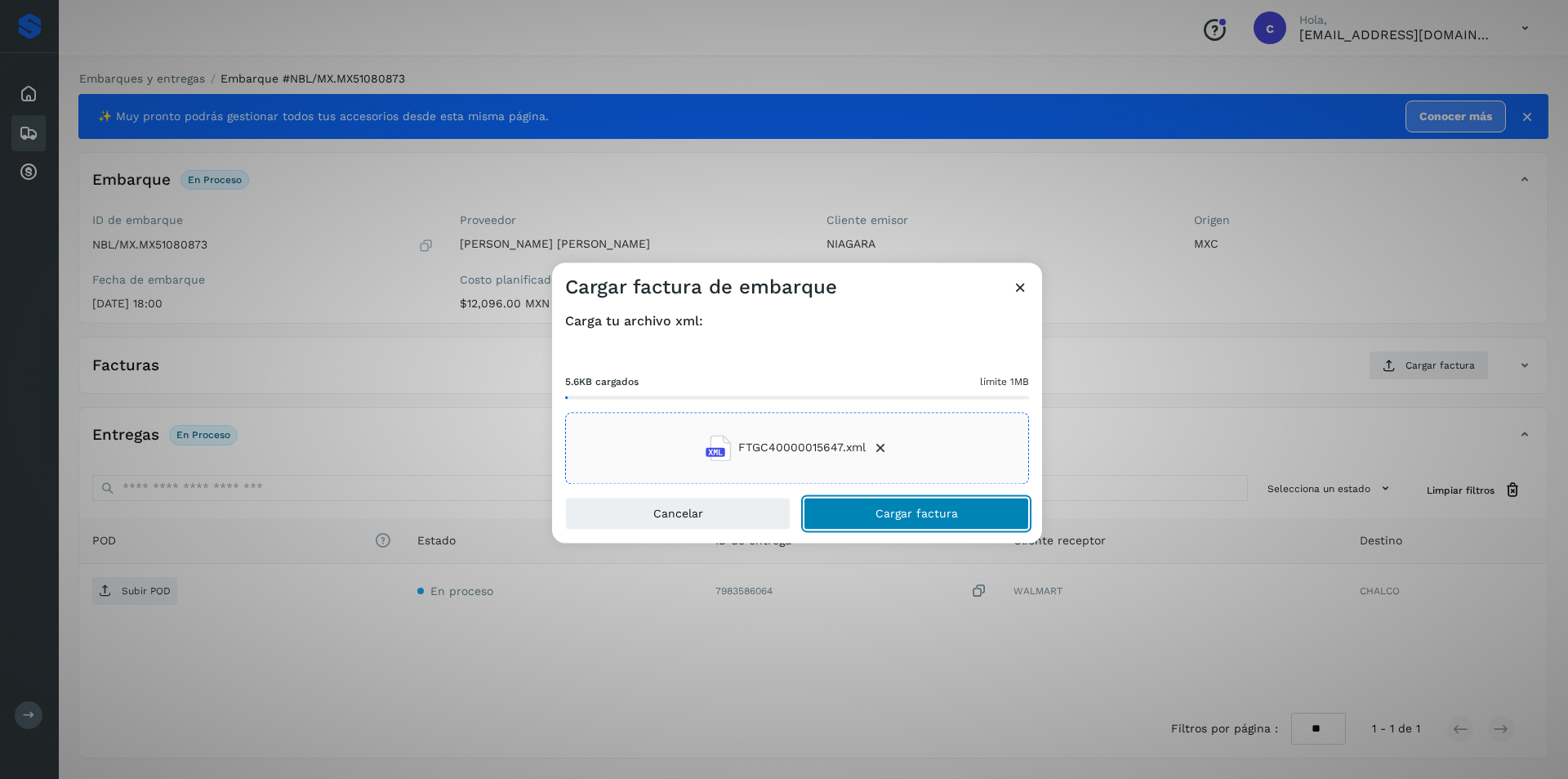
click at [889, 505] on button "Cargar factura" at bounding box center [916, 513] width 225 height 33
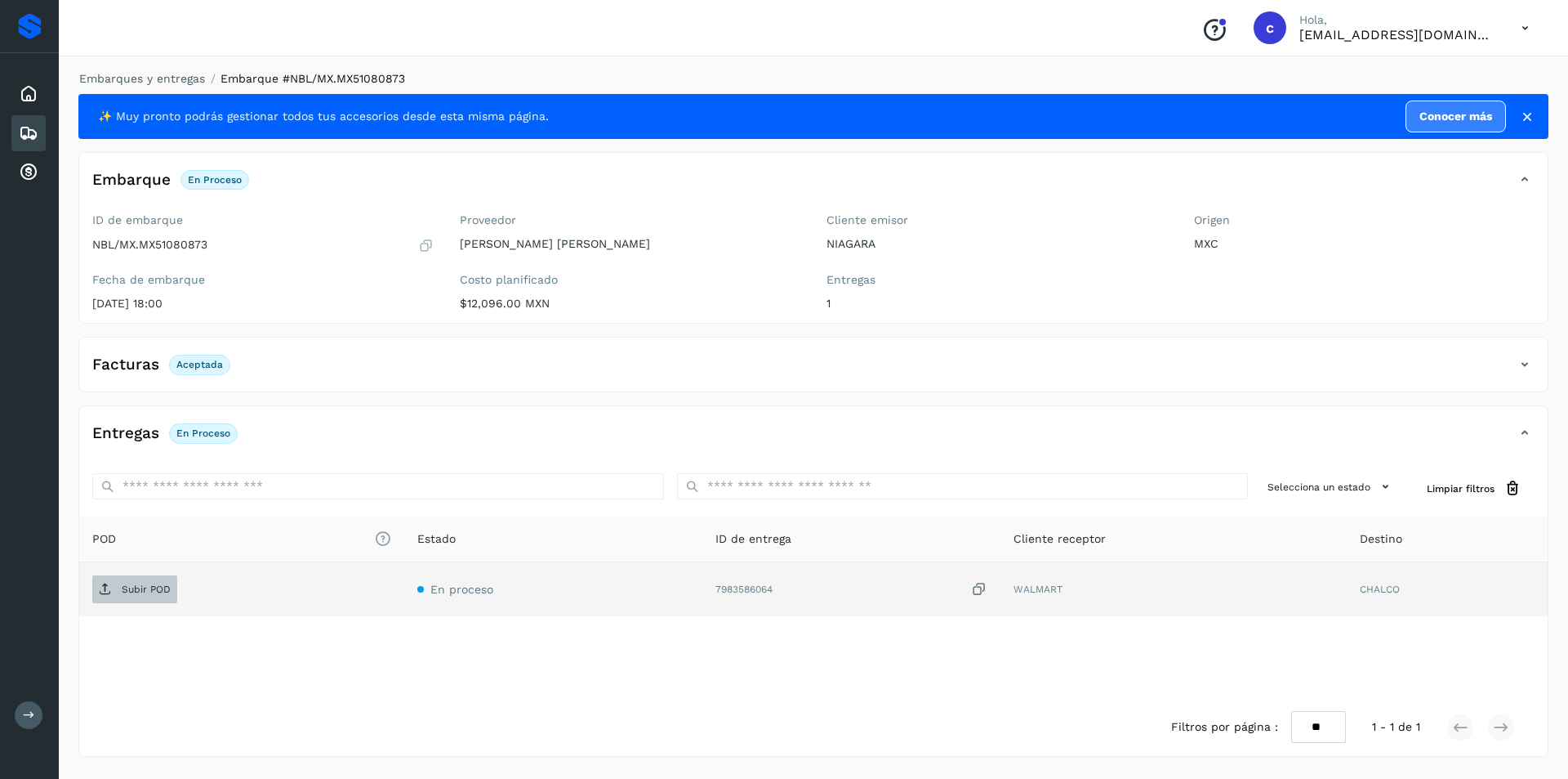
click at [126, 594] on p "Subir POD" at bounding box center [145, 589] width 49 height 12
click at [146, 582] on span "PDF" at bounding box center [120, 589] width 54 height 26
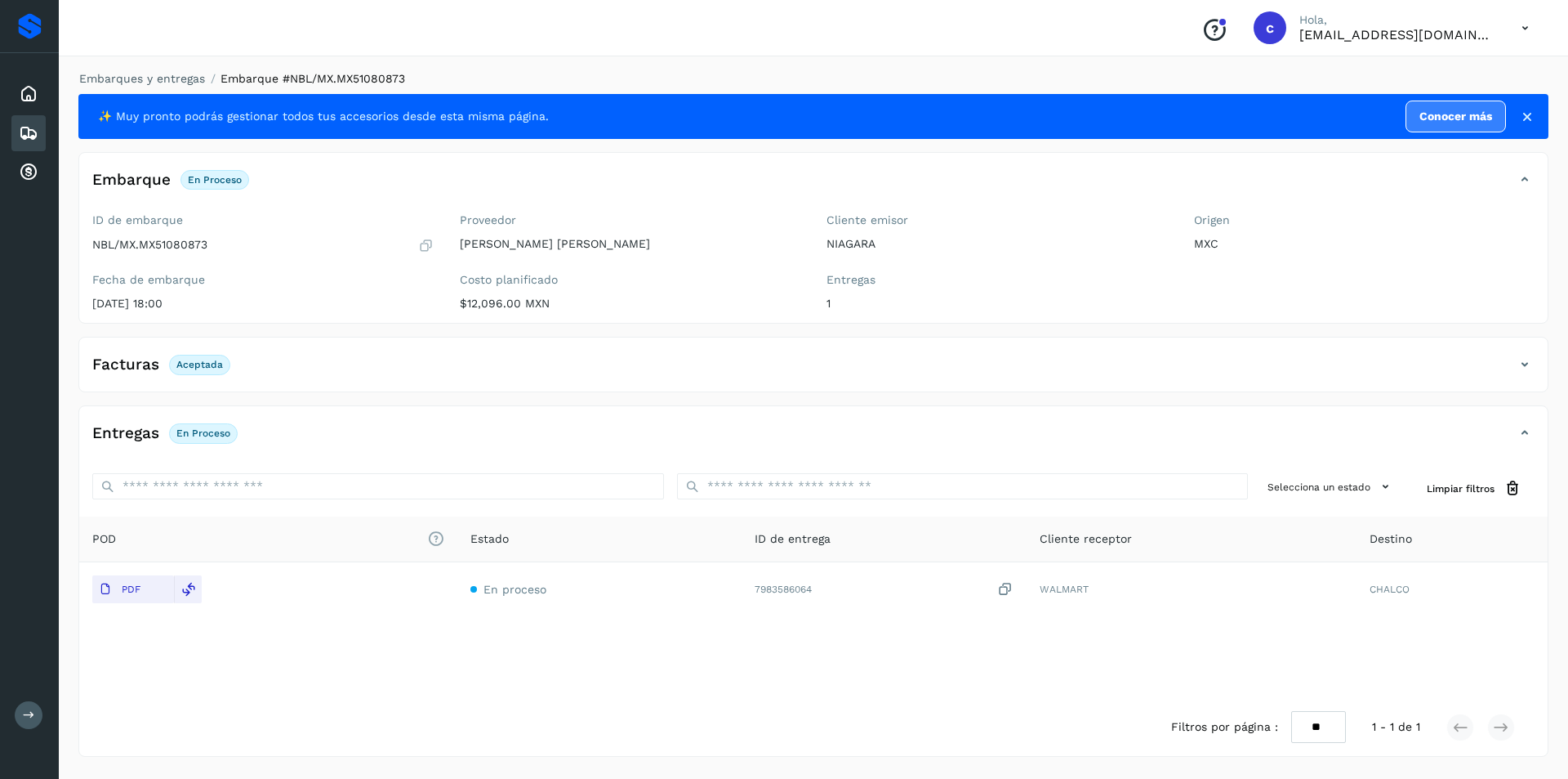
click at [23, 128] on icon at bounding box center [29, 133] width 20 height 20
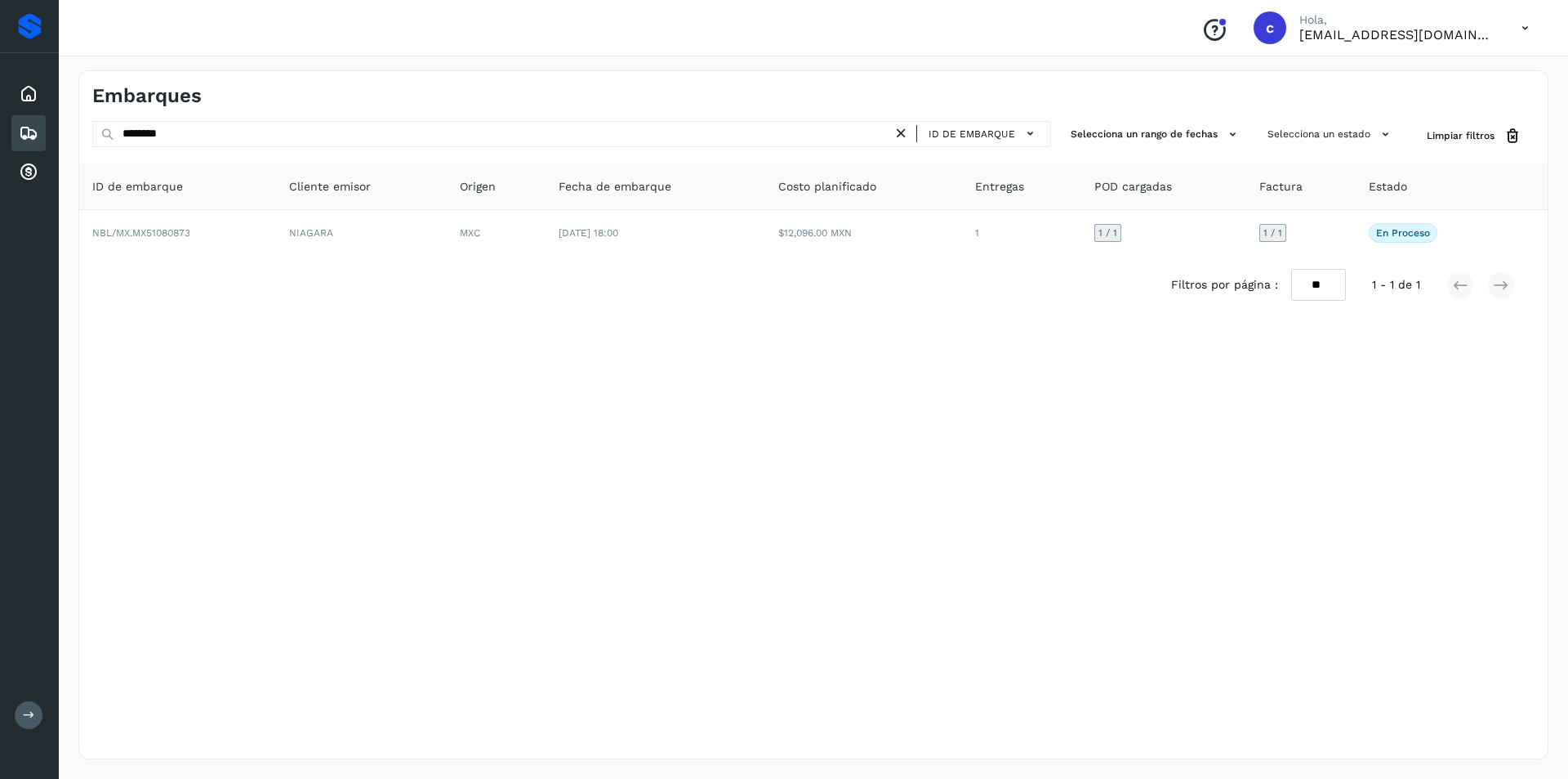
click at [904, 133] on icon at bounding box center [901, 133] width 17 height 17
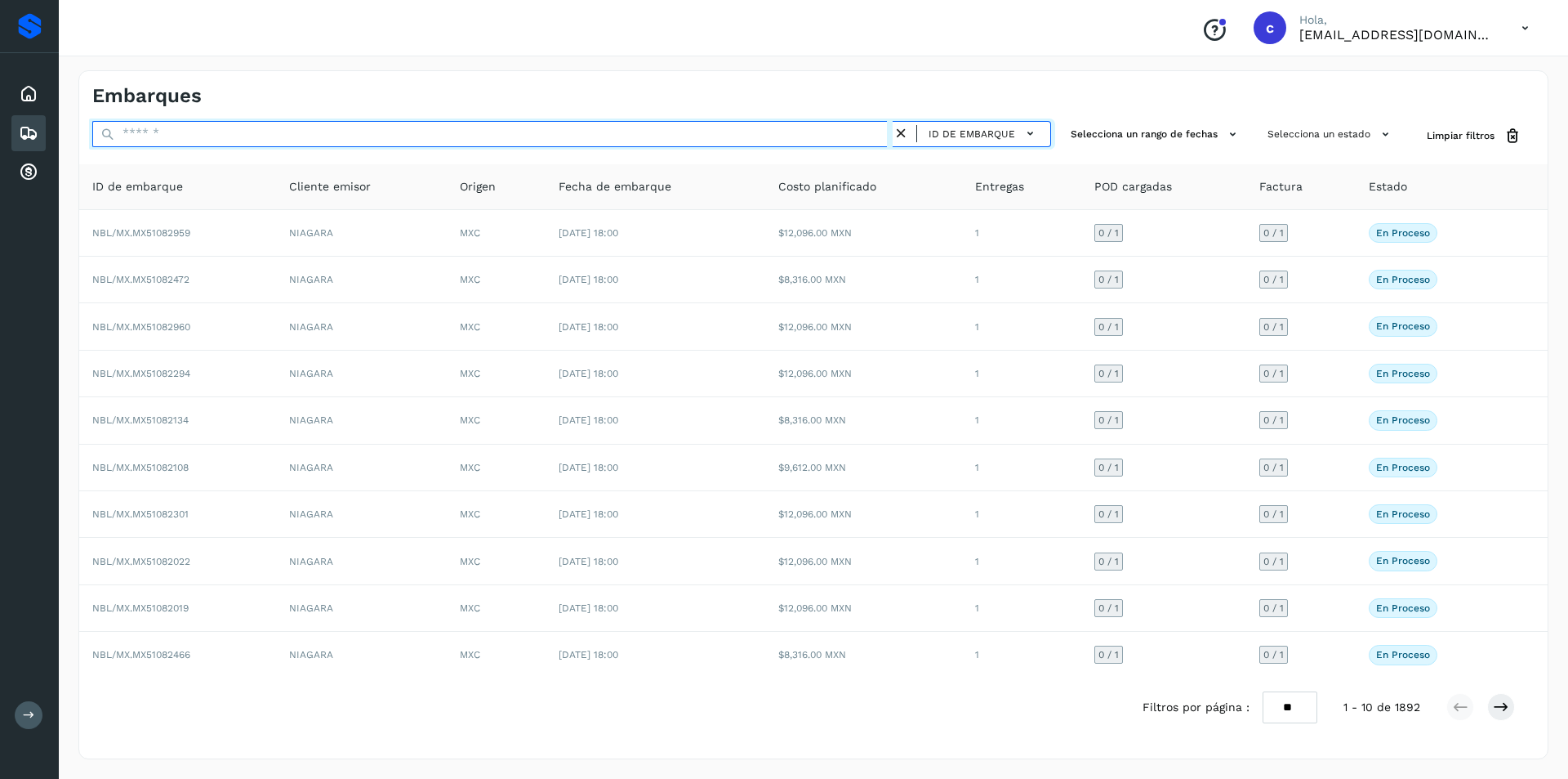
click at [665, 131] on input "text" at bounding box center [492, 134] width 800 height 26
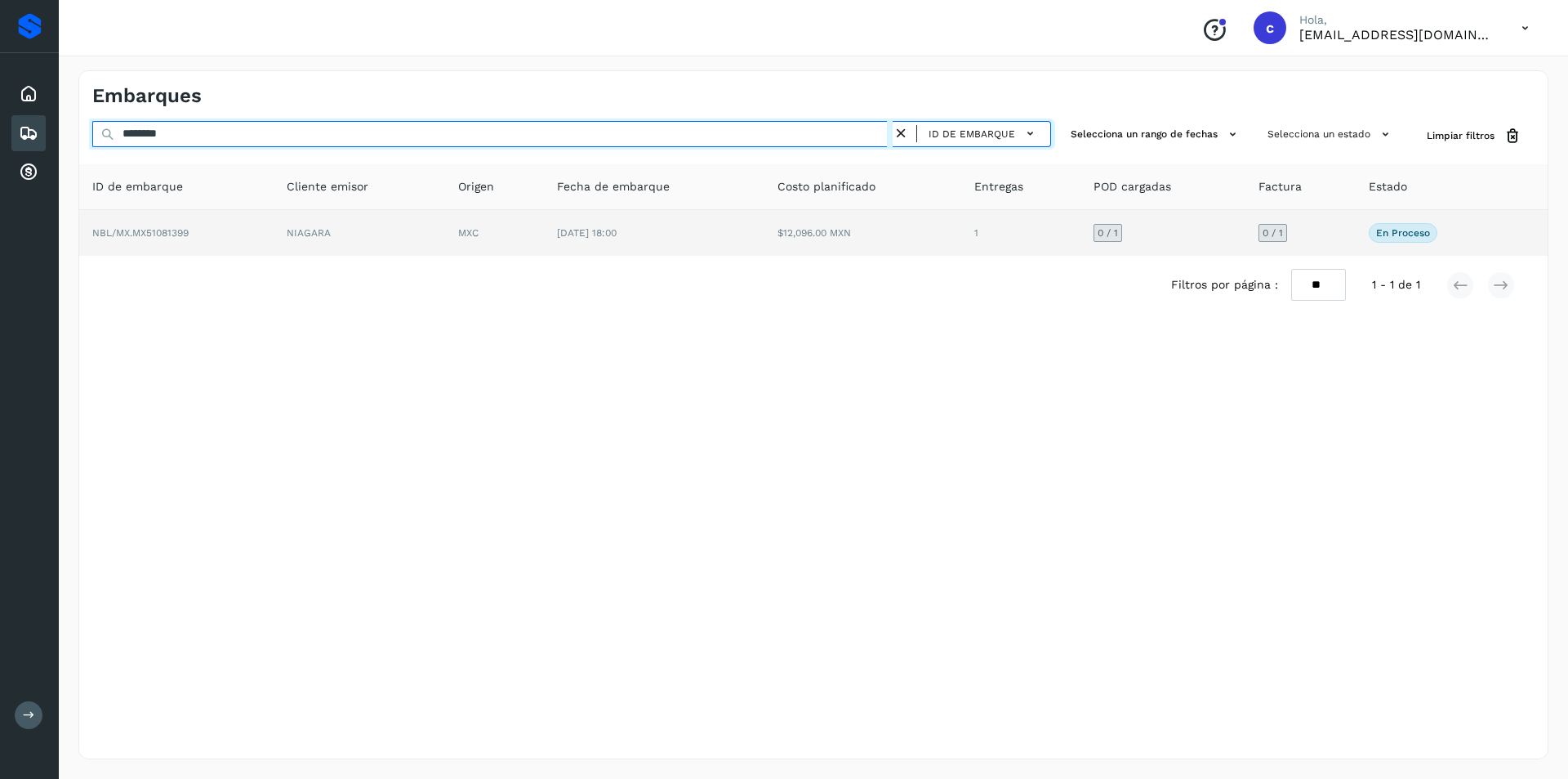
type input "********"
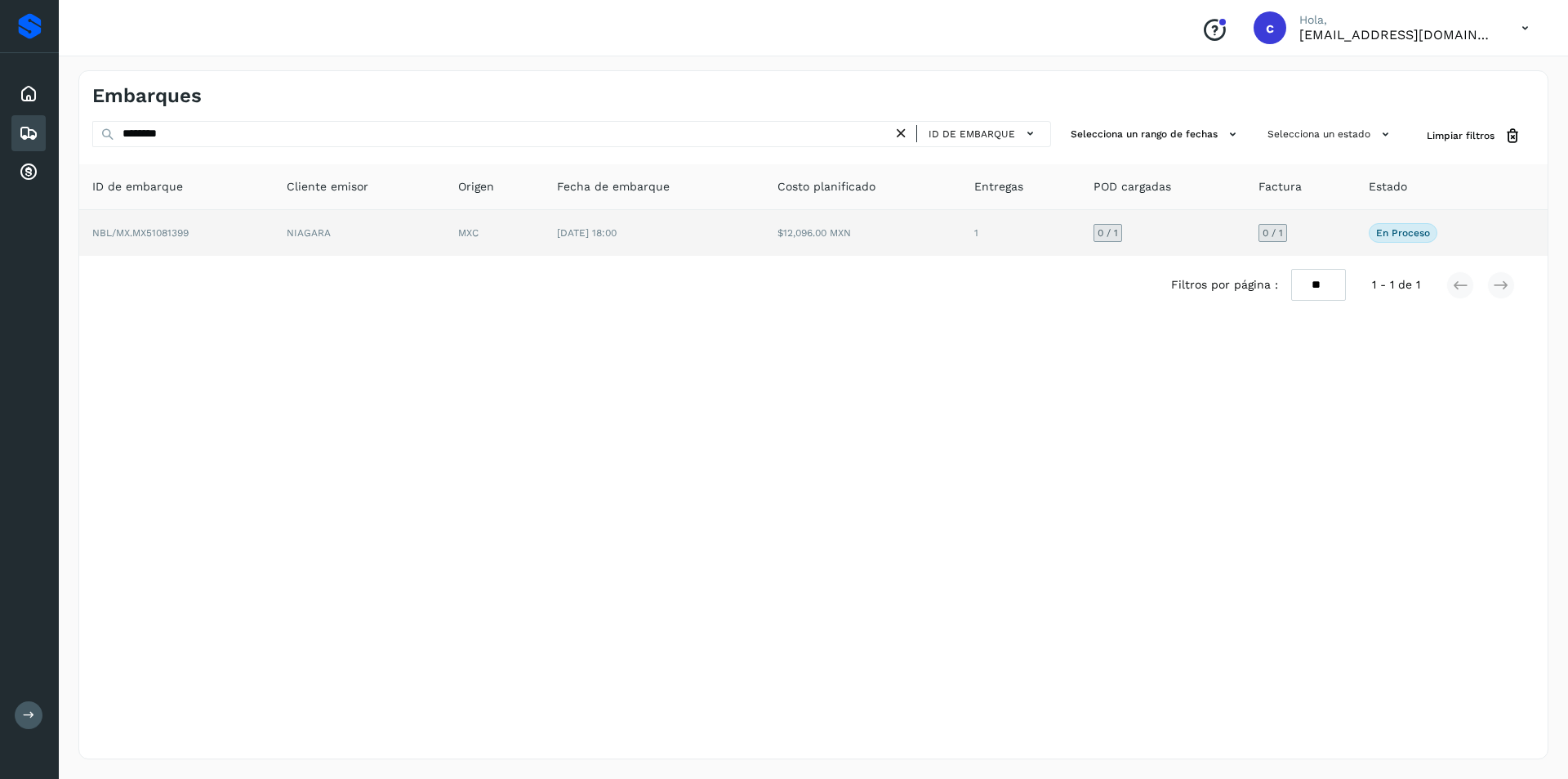
click at [570, 236] on span "[DATE] 18:00" at bounding box center [587, 233] width 59 height 12
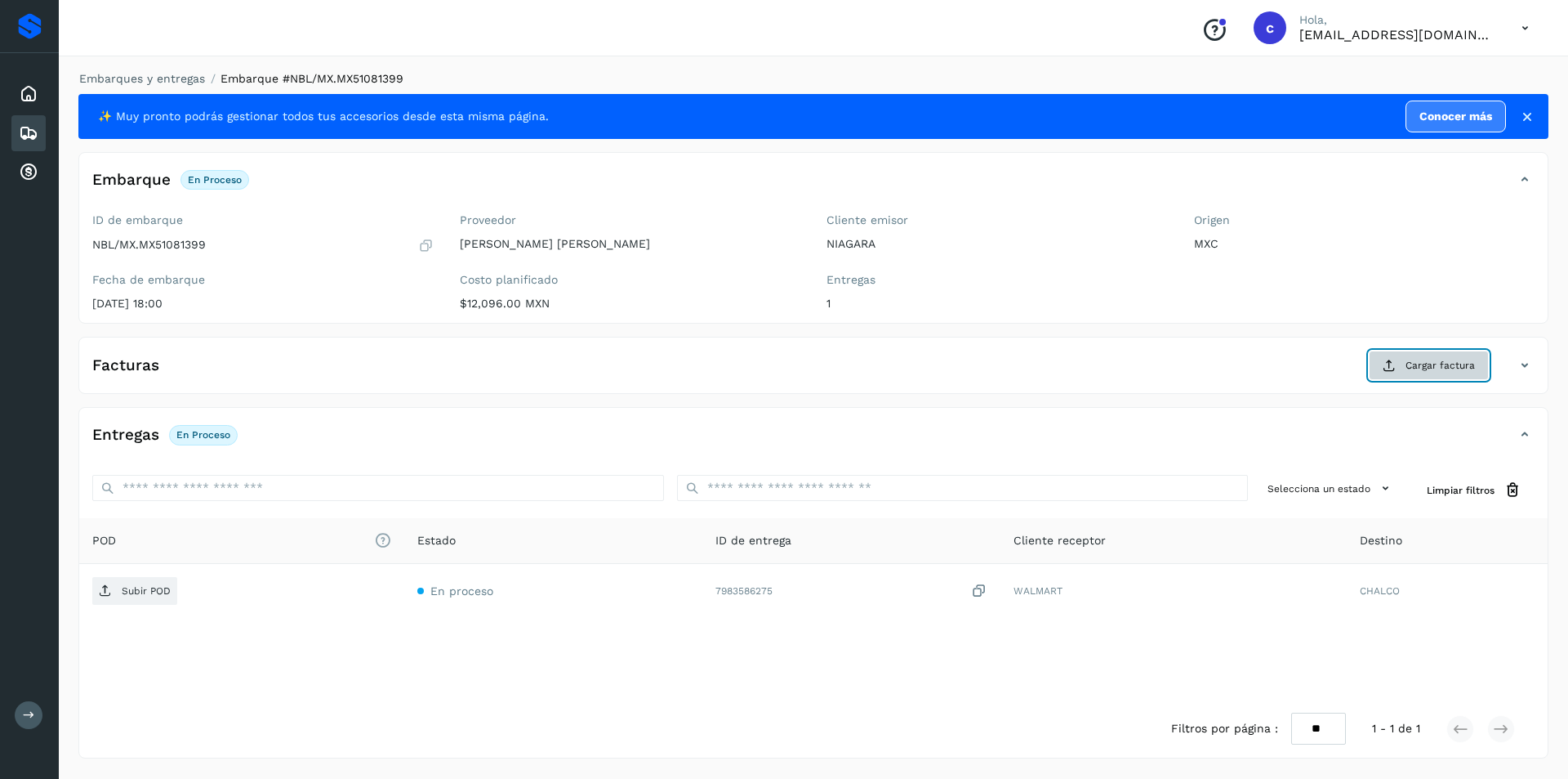
click at [1424, 355] on button "Cargar factura" at bounding box center [1428, 365] width 120 height 30
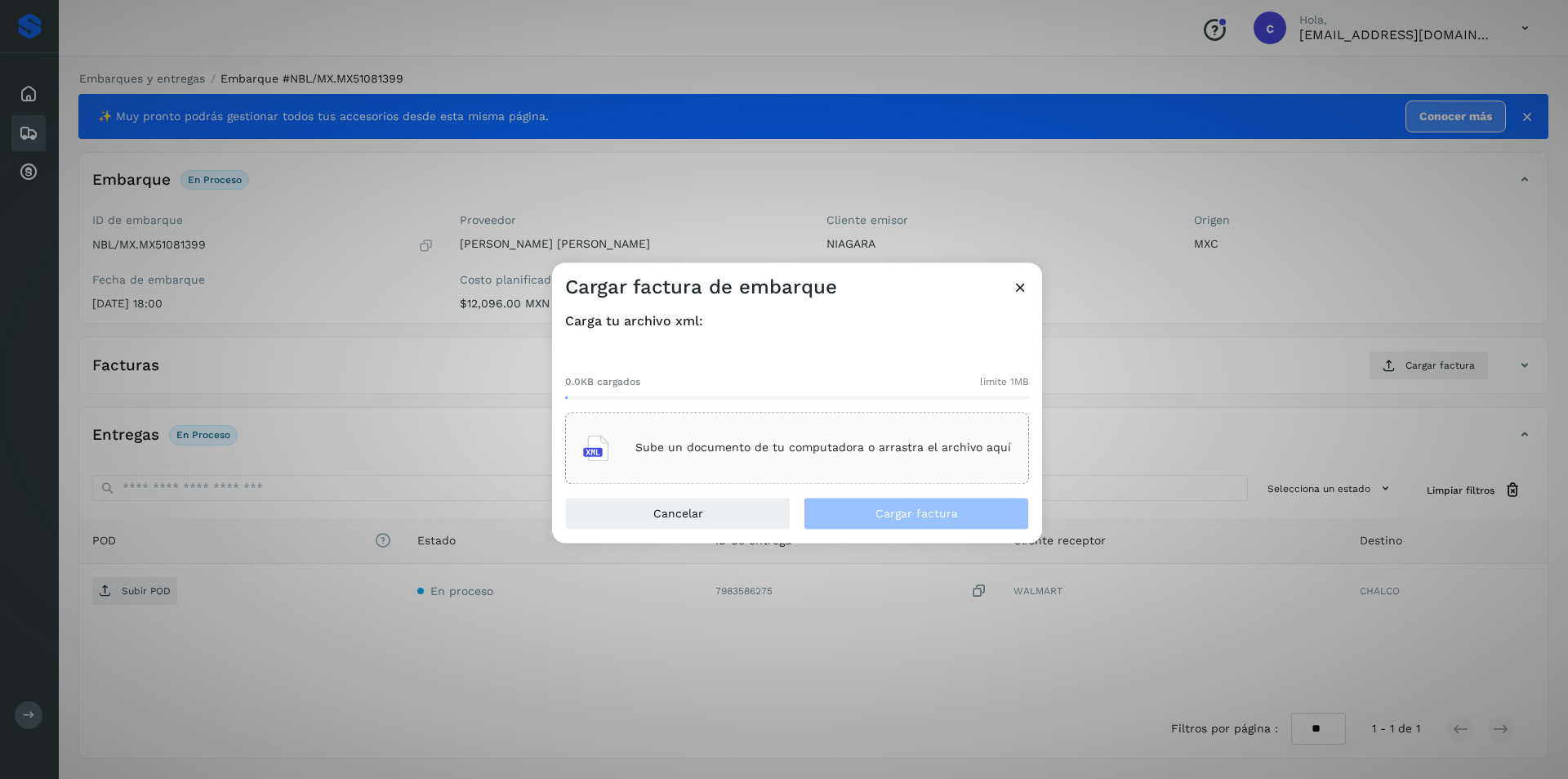
click at [912, 441] on p "Sube un documento de tu computadora o arrastra el archivo aquí" at bounding box center [823, 448] width 376 height 14
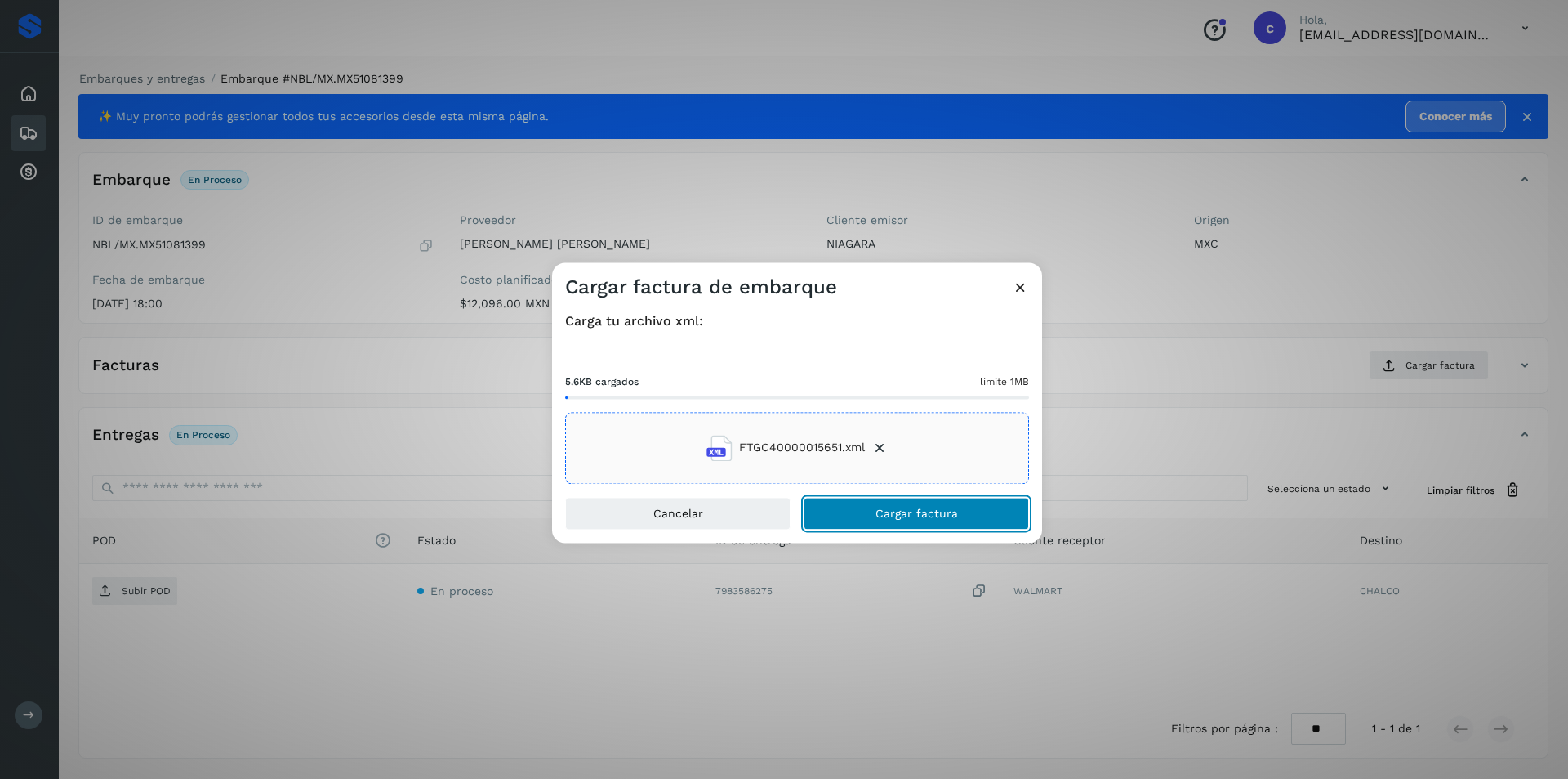
click at [954, 511] on span "Cargar factura" at bounding box center [917, 513] width 83 height 12
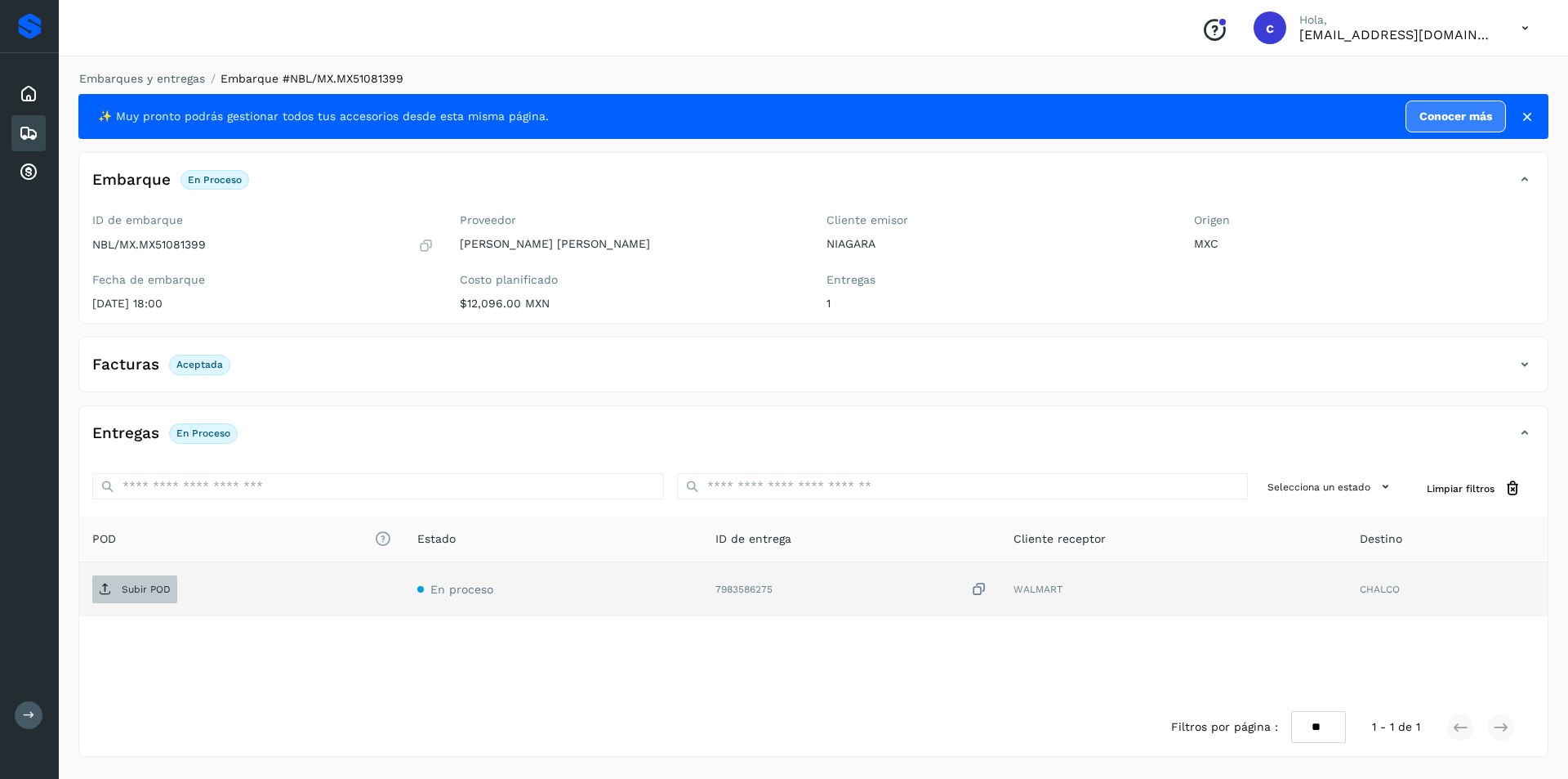
click at [129, 592] on p "Subir POD" at bounding box center [145, 589] width 49 height 12
click at [149, 586] on button "PDF" at bounding box center [133, 589] width 82 height 28
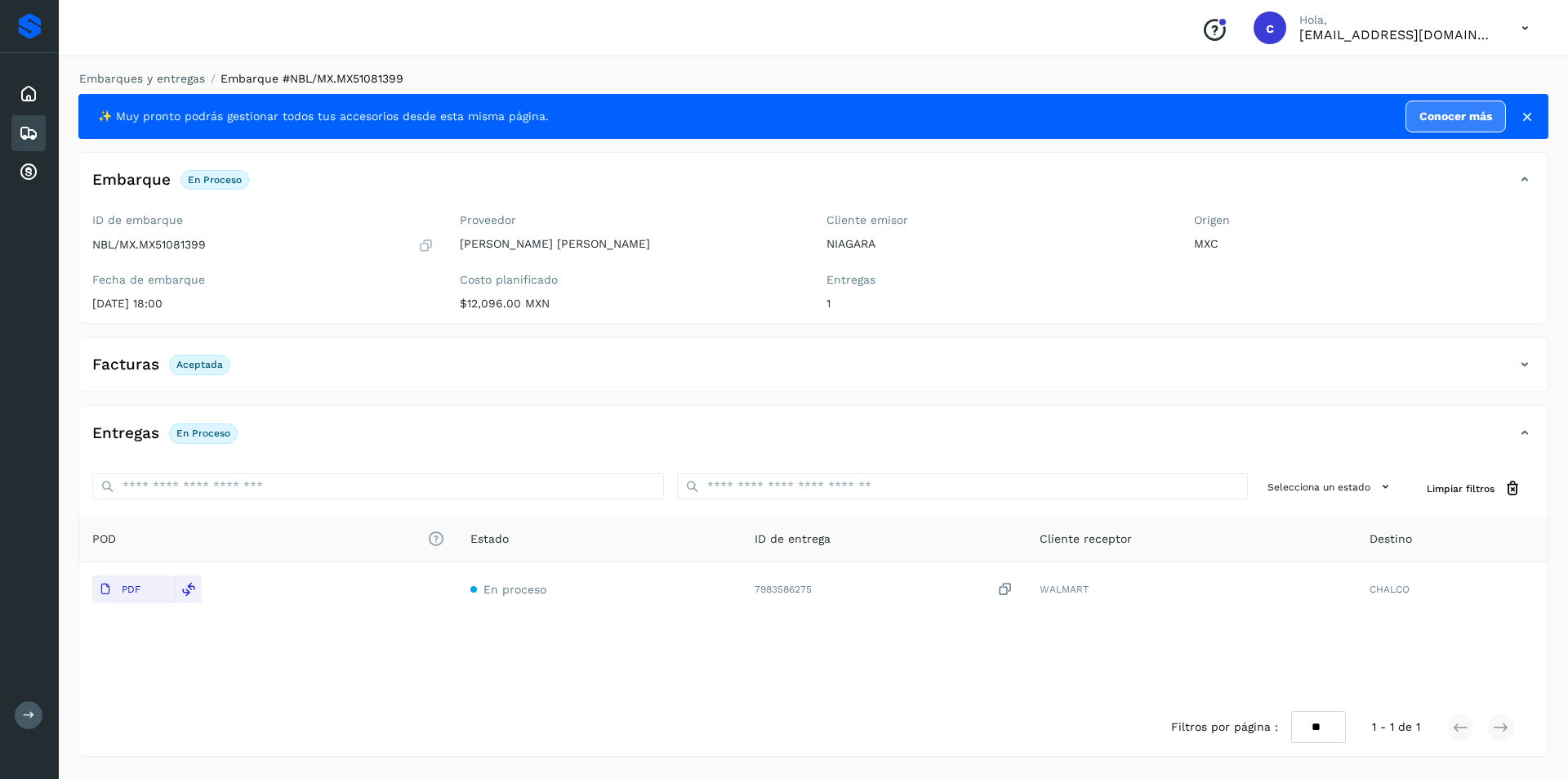
click at [31, 126] on icon at bounding box center [29, 133] width 20 height 20
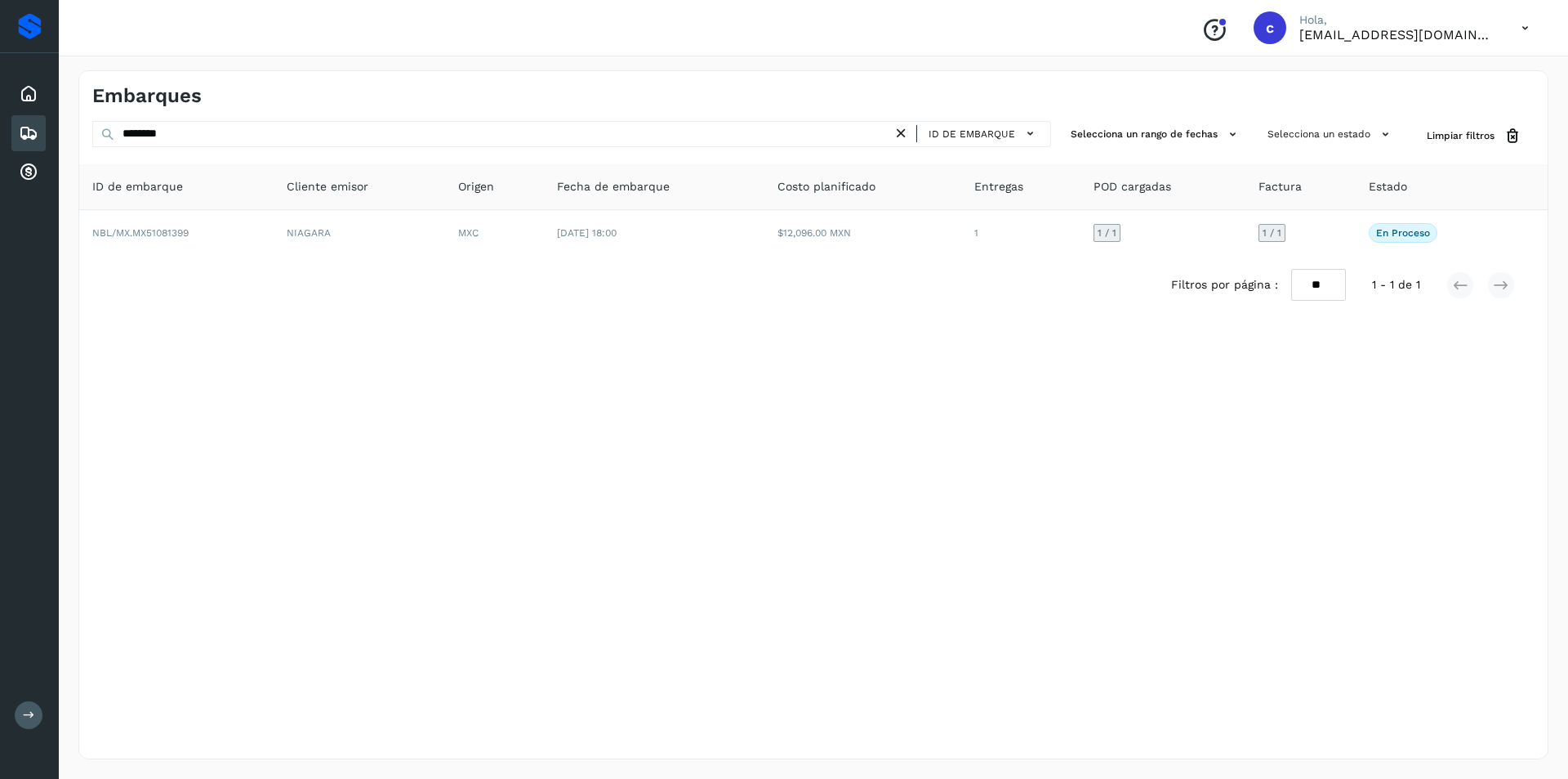
click at [905, 128] on icon at bounding box center [901, 133] width 17 height 17
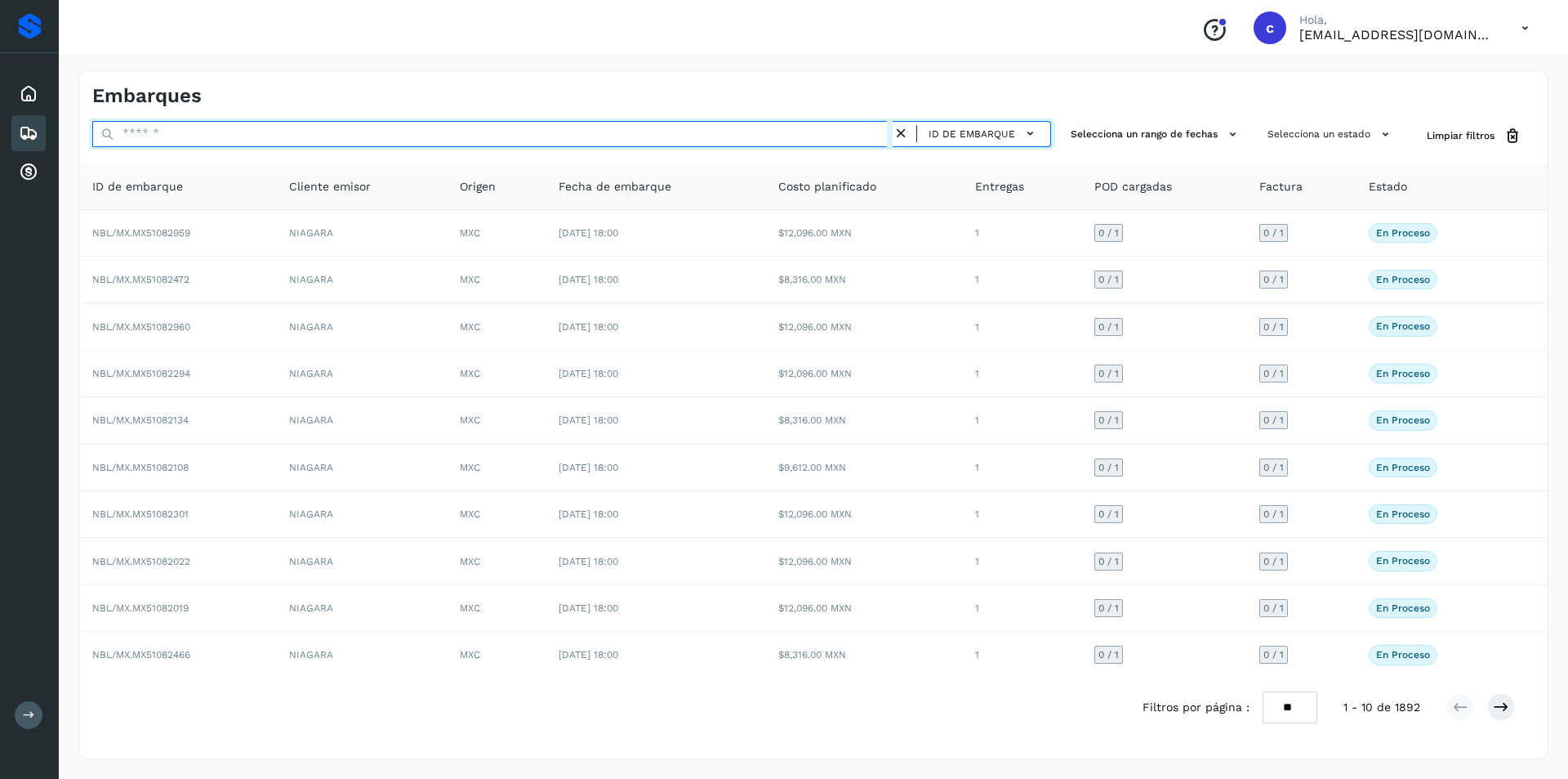
click at [839, 140] on input "text" at bounding box center [492, 134] width 800 height 26
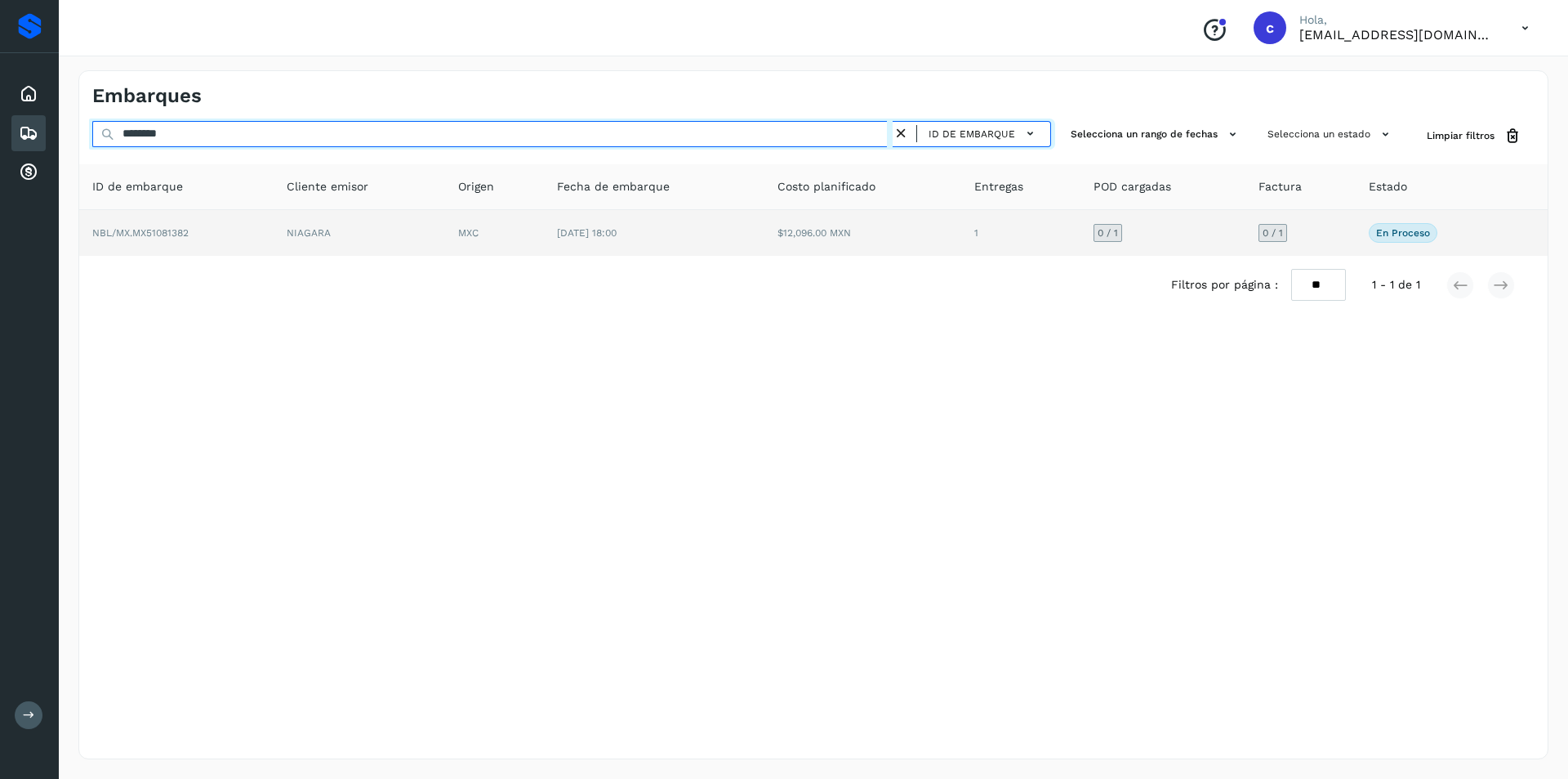
type input "********"
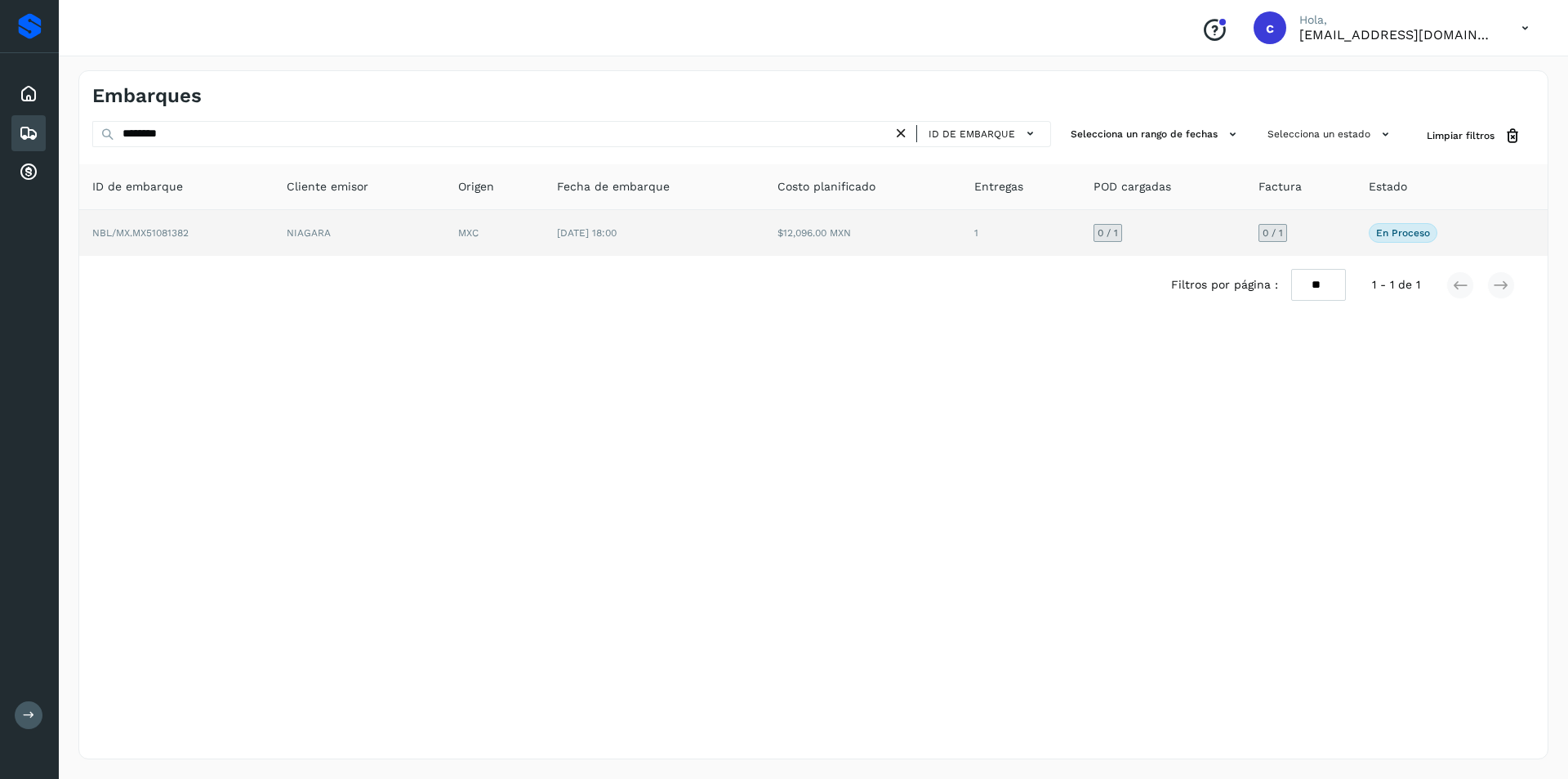
click at [433, 232] on td "NIAGARA" at bounding box center [359, 232] width 172 height 45
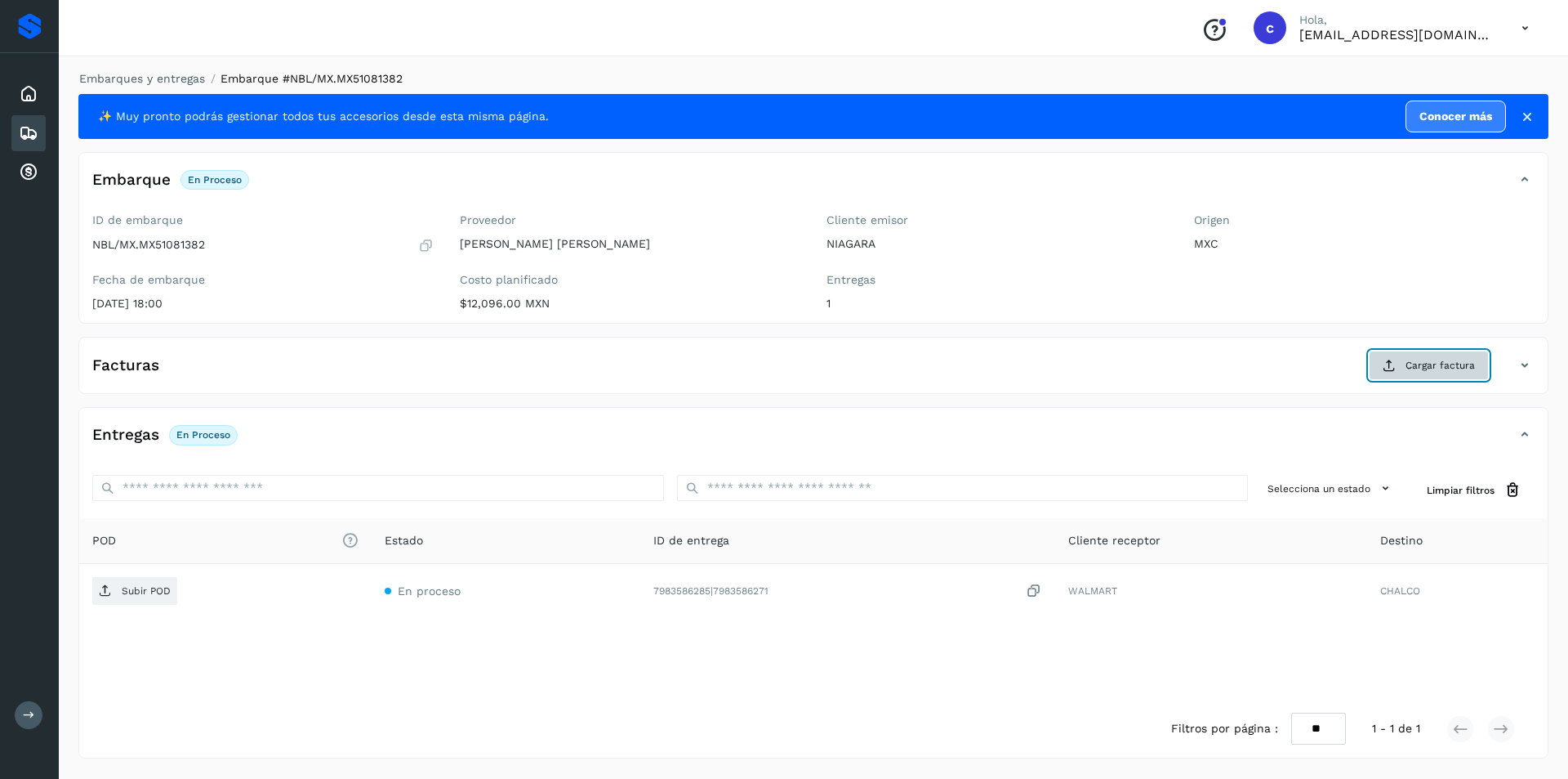
click at [1417, 365] on span "Cargar factura" at bounding box center [1440, 365] width 69 height 15
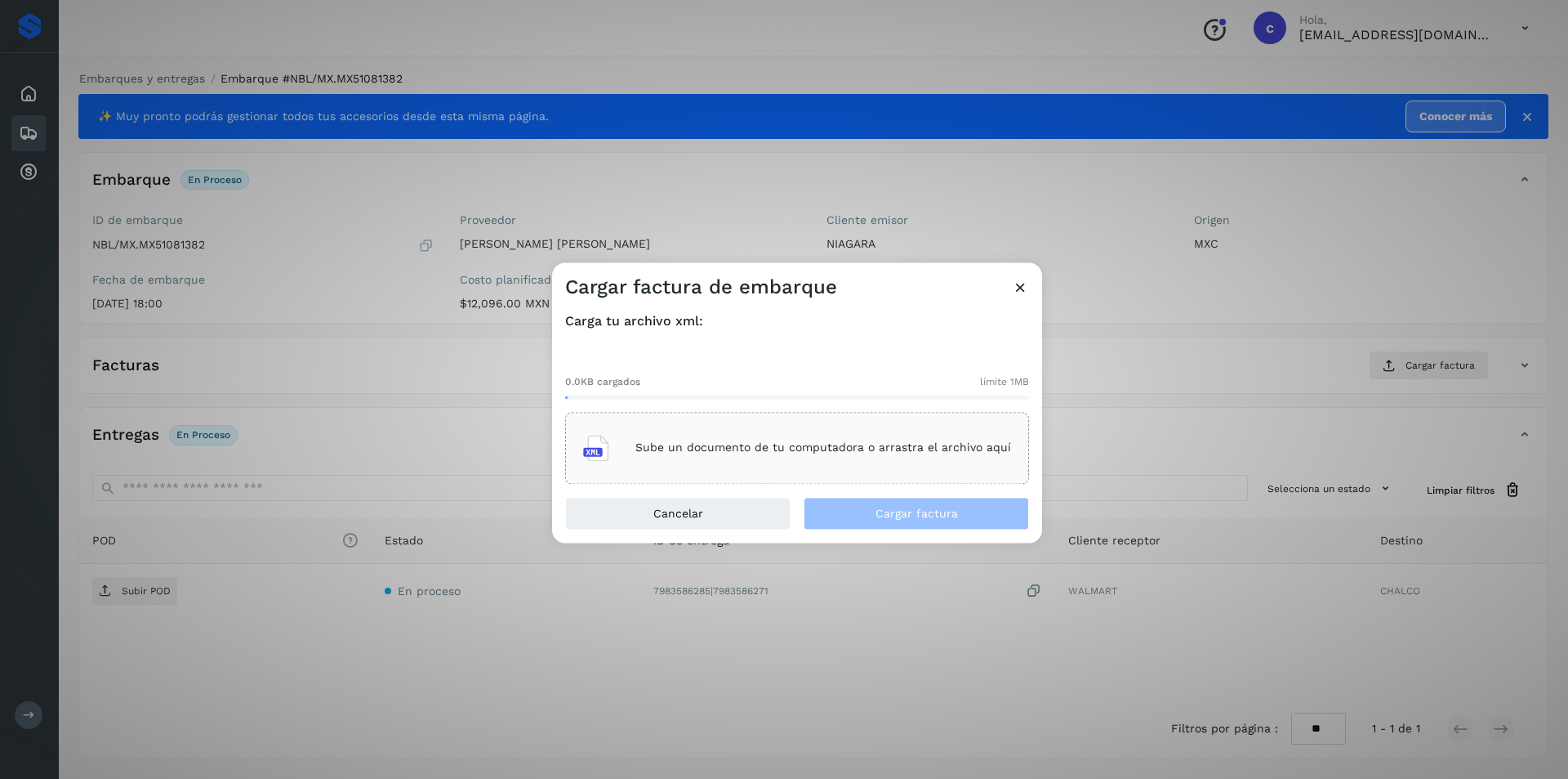
click at [913, 452] on p "Sube un documento de tu computadora o arrastra el archivo aquí" at bounding box center [823, 448] width 376 height 14
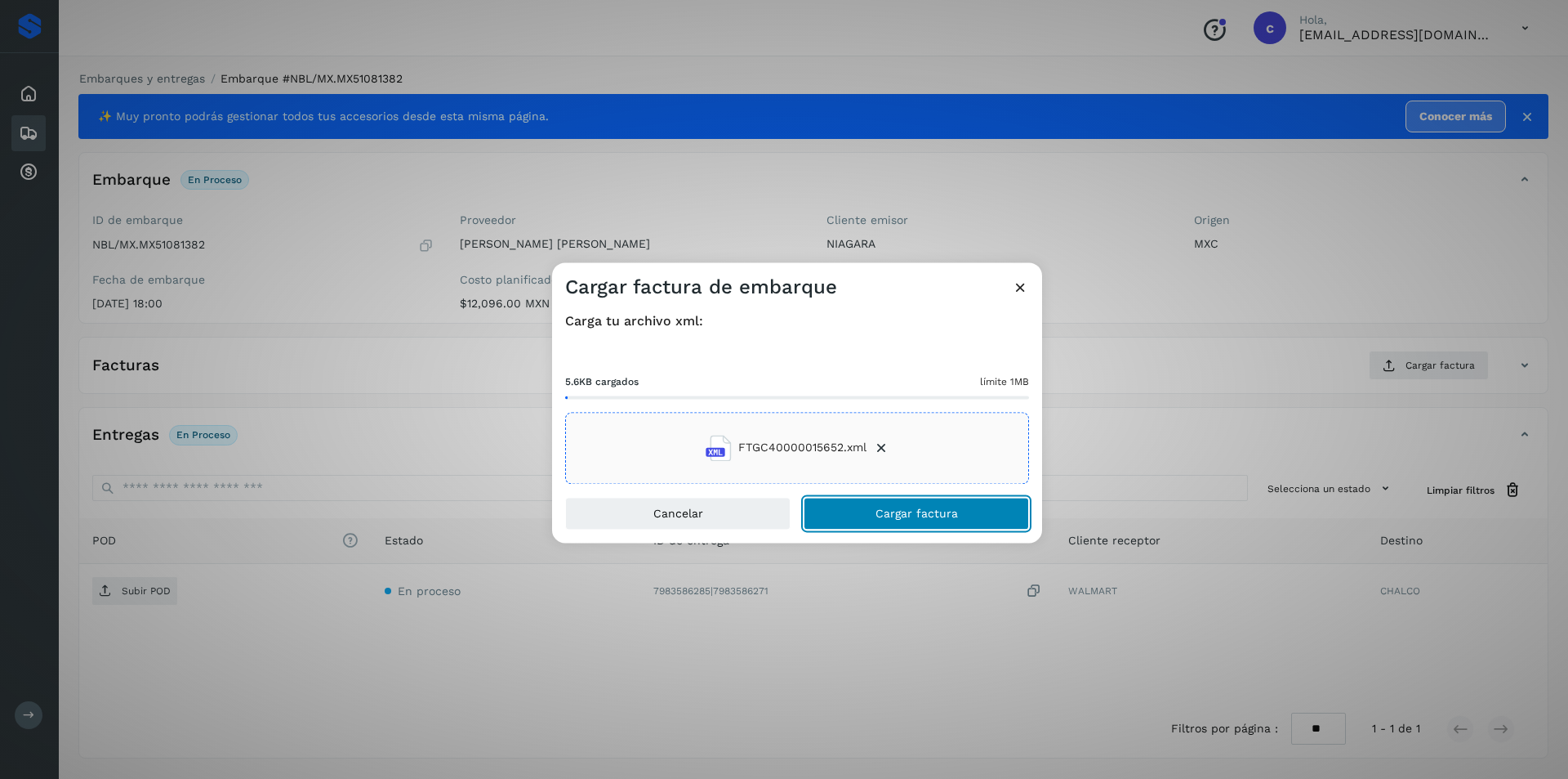
click at [983, 524] on button "Cargar factura" at bounding box center [916, 513] width 225 height 33
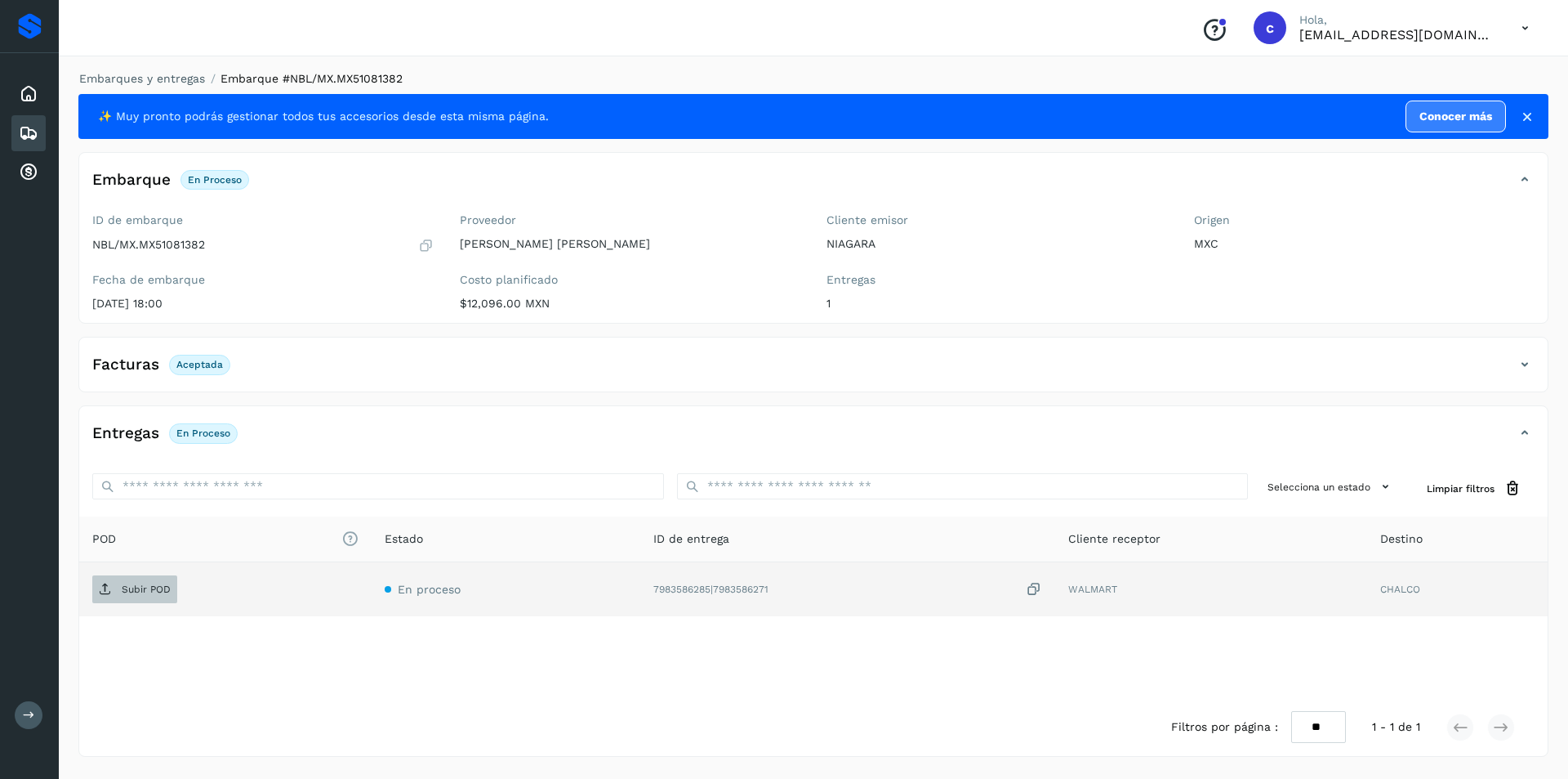
click at [150, 590] on p "Subir POD" at bounding box center [145, 589] width 49 height 12
click at [135, 583] on p "PDF" at bounding box center [130, 589] width 19 height 12
click at [138, 585] on p "PDF" at bounding box center [130, 589] width 19 height 12
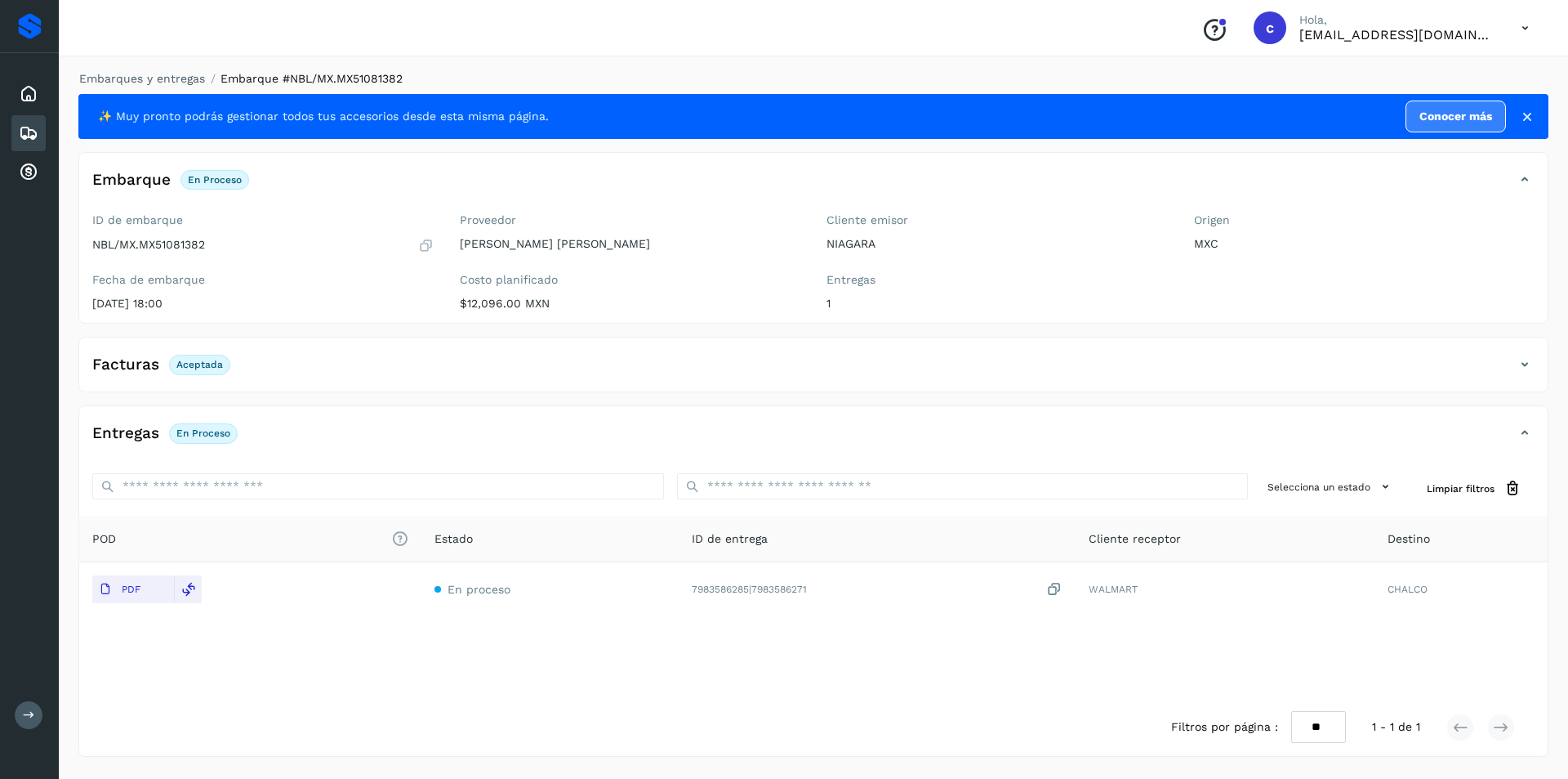
click at [31, 123] on icon at bounding box center [29, 133] width 20 height 20
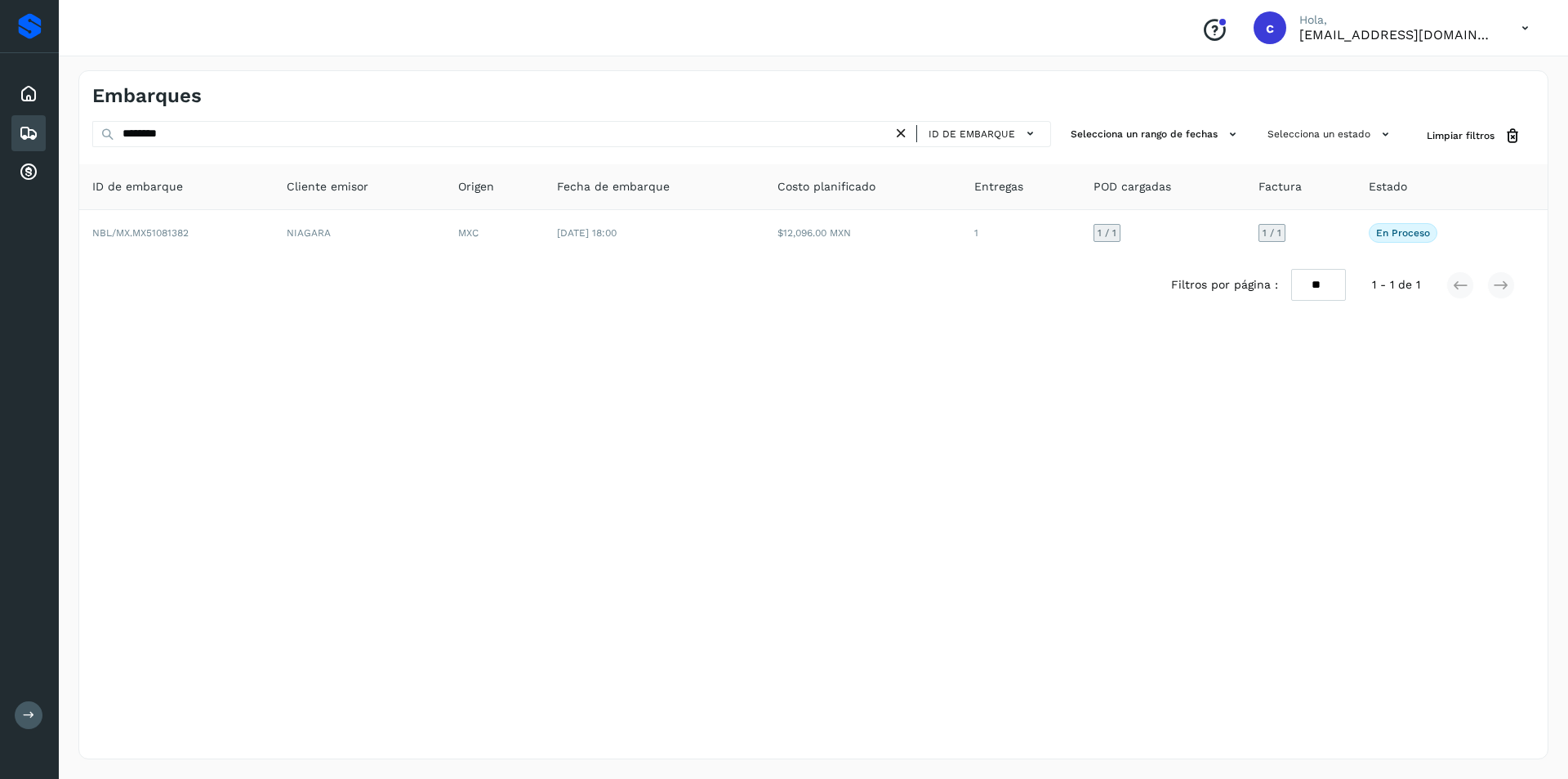
click at [908, 130] on icon at bounding box center [901, 133] width 17 height 17
